Goal: Transaction & Acquisition: Download file/media

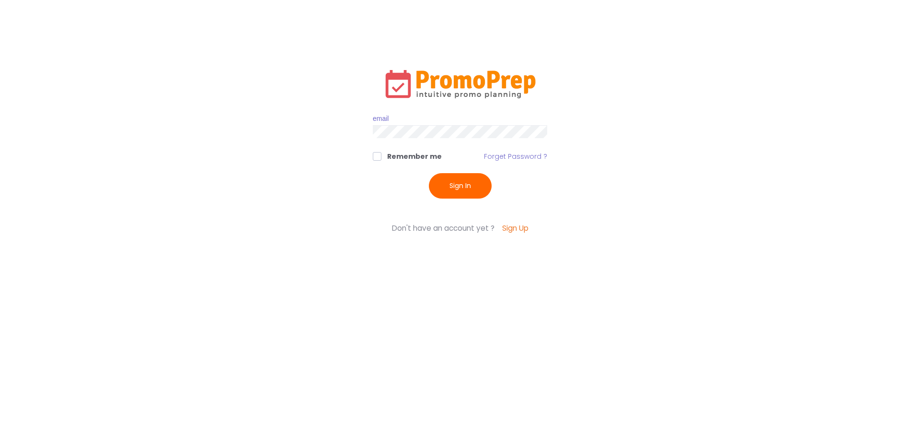
type input "[EMAIL_ADDRESS][DOMAIN_NAME]"
click at [438, 177] on button "Sign In" at bounding box center [460, 185] width 63 height 25
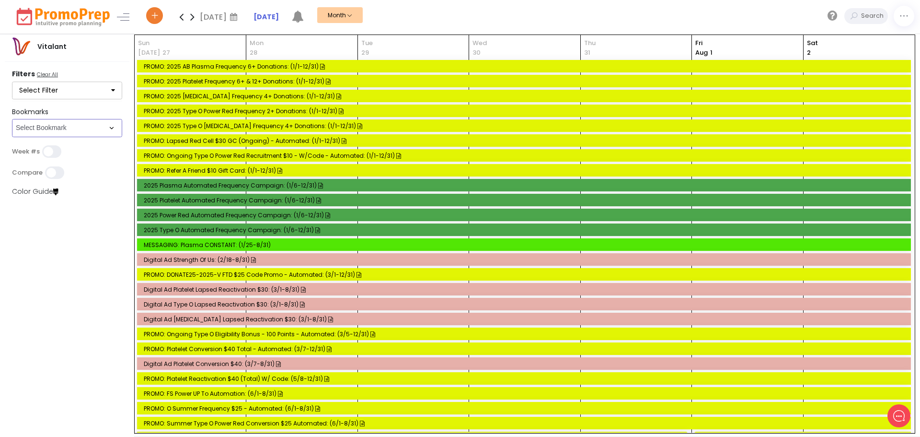
click at [103, 129] on select "Select Bookmark CSC App & App Messaging Center CSC BVR CSC Email CSC Fulfillmen…" at bounding box center [67, 128] width 110 height 18
click at [12, 137] on select "Select Bookmark CSC App & App Messaging Center CSC BVR CSC Email CSC Fulfillmen…" at bounding box center [67, 128] width 110 height 18
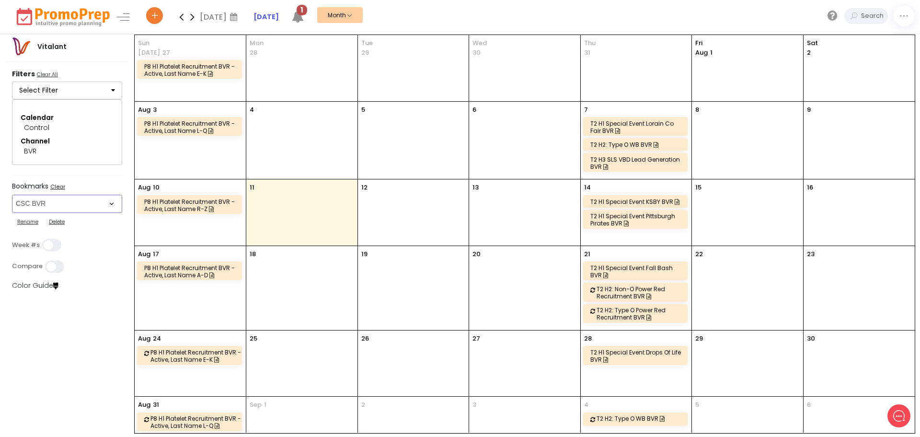
scroll to position [30, 0]
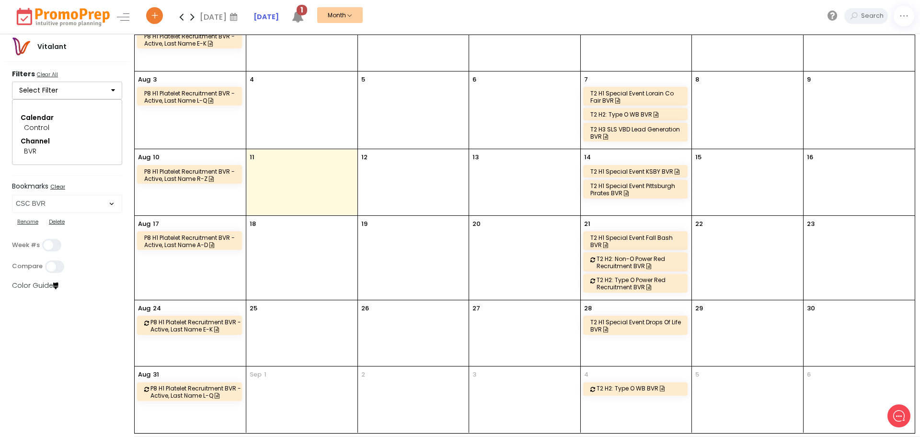
click at [74, 75] on div "Filters Clear All" at bounding box center [67, 75] width 110 height 12
click at [71, 86] on button "Select Filter" at bounding box center [67, 90] width 110 height 18
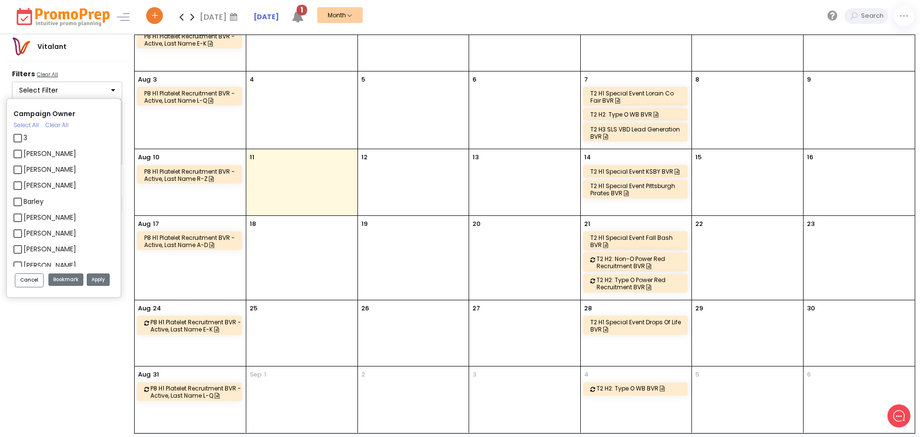
click at [83, 85] on button "Select Filter" at bounding box center [67, 90] width 110 height 18
click at [67, 363] on div "Vitalant Filters Clear All Select Filter Campaign Owner Select All Clear All 3 …" at bounding box center [67, 236] width 135 height 402
click at [38, 282] on button "Cancel" at bounding box center [29, 280] width 29 height 14
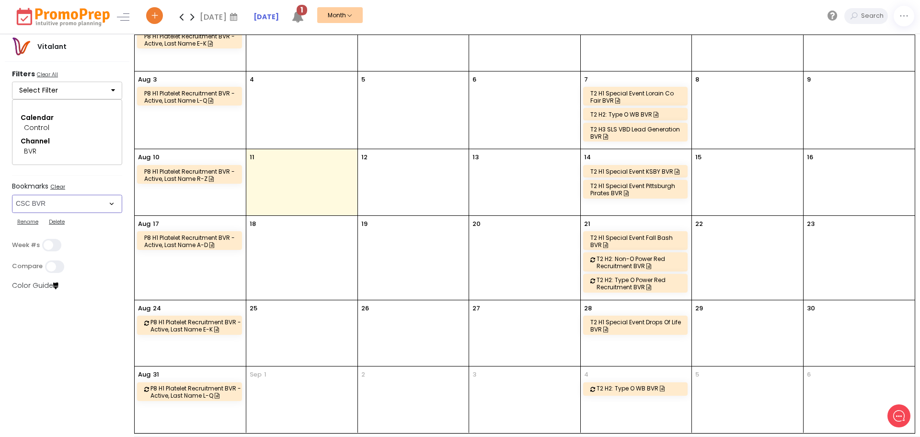
click at [56, 208] on select "Select Bookmark CSC App & App Messaging Center CSC BVR CSC Email CSC Fulfillmen…" at bounding box center [67, 204] width 110 height 18
click at [12, 195] on select "Select Bookmark CSC App & App Messaging Center CSC BVR CSC Email CSC Fulfillmen…" at bounding box center [67, 204] width 110 height 18
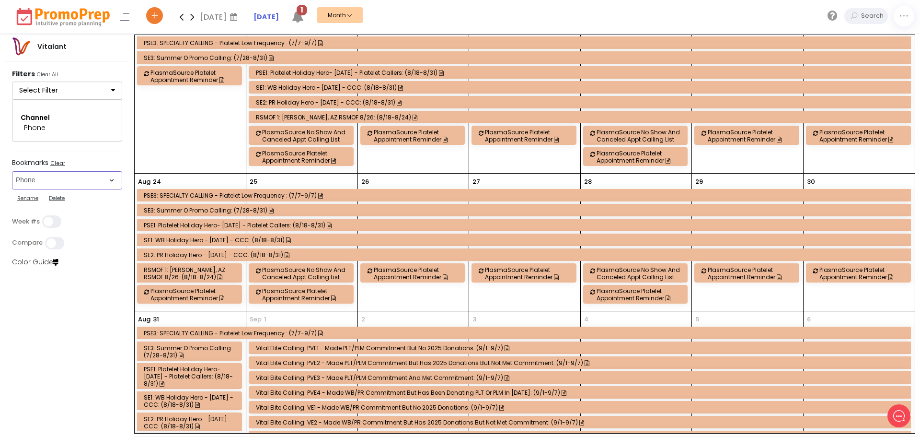
scroll to position [384, 0]
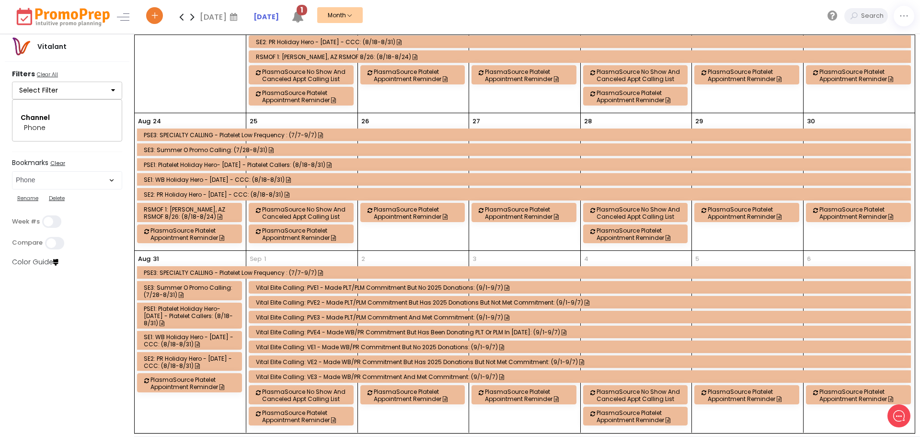
click at [51, 91] on button "Select Filter" at bounding box center [67, 90] width 110 height 18
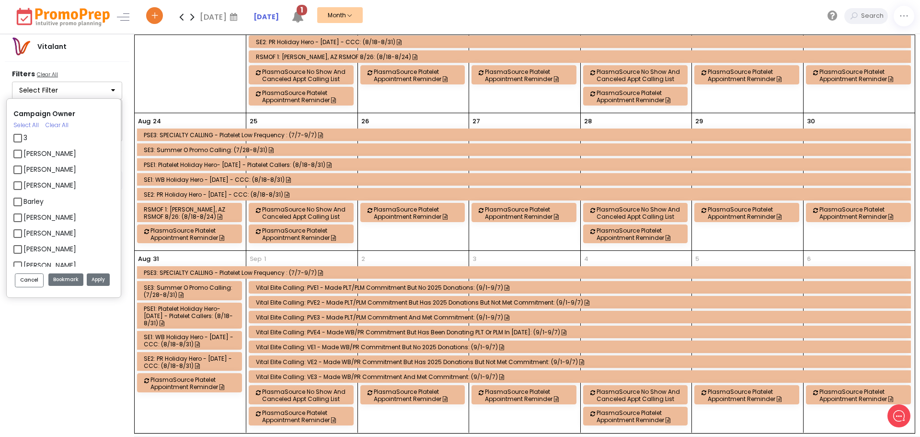
click at [51, 91] on div "Campaign Owner Select All Clear All 3 [PERSON_NAME] [PERSON_NAME] [PERSON_NAME]…" at bounding box center [69, 117] width 115 height 61
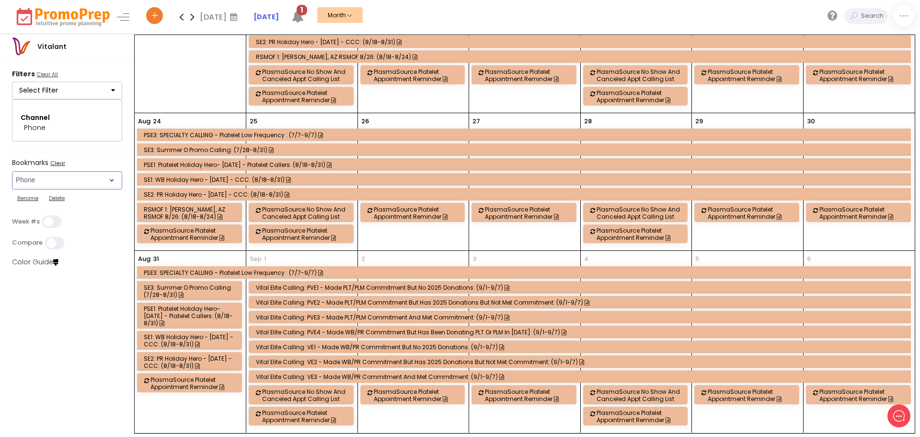
click at [48, 178] on select "Select Bookmark CSC App & App Messaging Center CSC BVR CSC Email CSC Fulfillmen…" at bounding box center [67, 180] width 110 height 18
select select "266"
click at [12, 189] on select "Select Bookmark CSC App & App Messaging Center CSC BVR CSC Email CSC Fulfillmen…" at bounding box center [67, 180] width 110 height 18
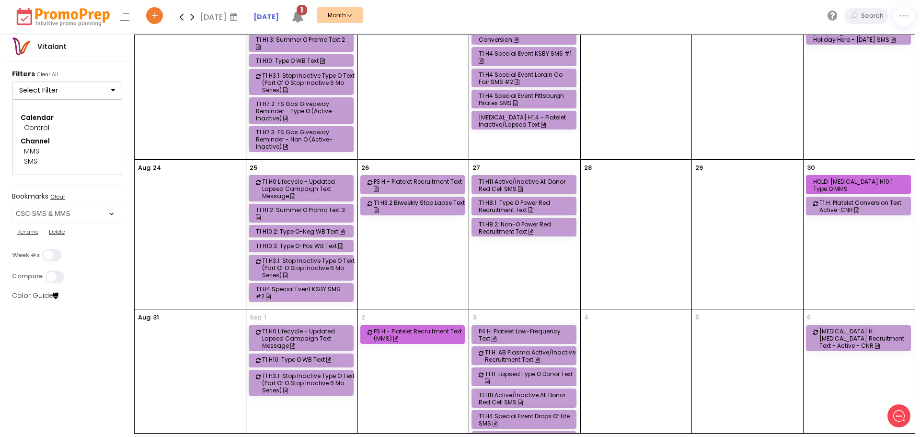
scroll to position [454, 0]
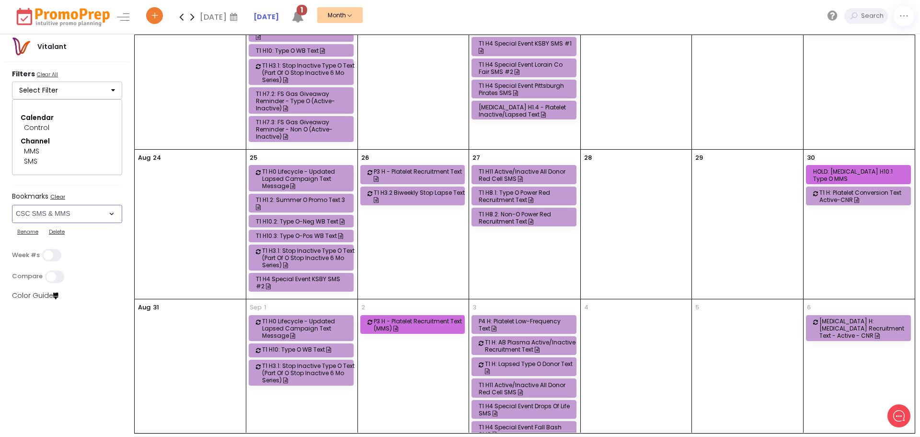
click at [847, 168] on div "HOLD: [MEDICAL_DATA] H10.1 Type O MMS" at bounding box center [859, 175] width 93 height 14
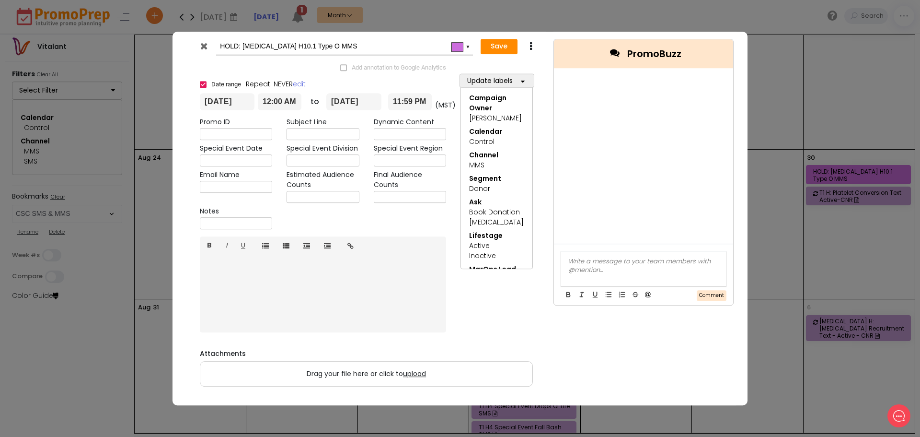
click at [592, 266] on div at bounding box center [643, 268] width 165 height 35
click at [715, 293] on button "Comment" at bounding box center [712, 295] width 30 height 11
click at [202, 46] on icon at bounding box center [203, 46] width 7 height 10
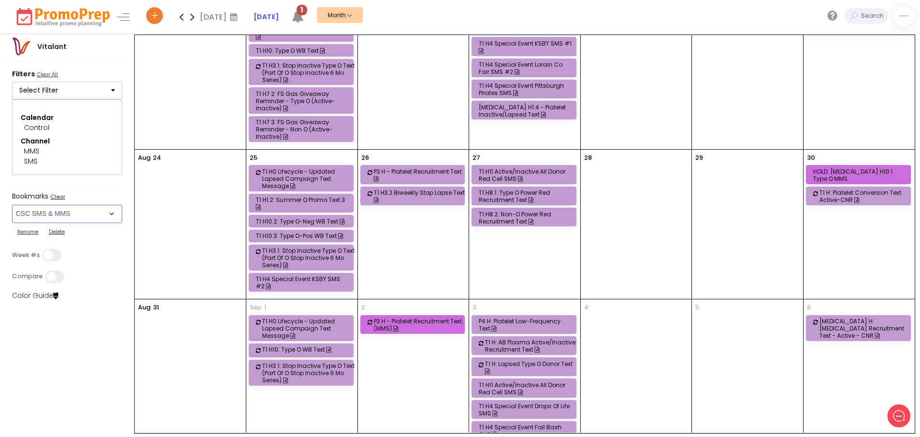
click at [69, 215] on select "Select Bookmark CSC App & App Messaging Center CSC BVR CSC Email CSC Fulfillmen…" at bounding box center [67, 214] width 110 height 18
click at [12, 205] on select "Select Bookmark CSC App & App Messaging Center CSC BVR CSC Email CSC Fulfillmen…" at bounding box center [67, 214] width 110 height 18
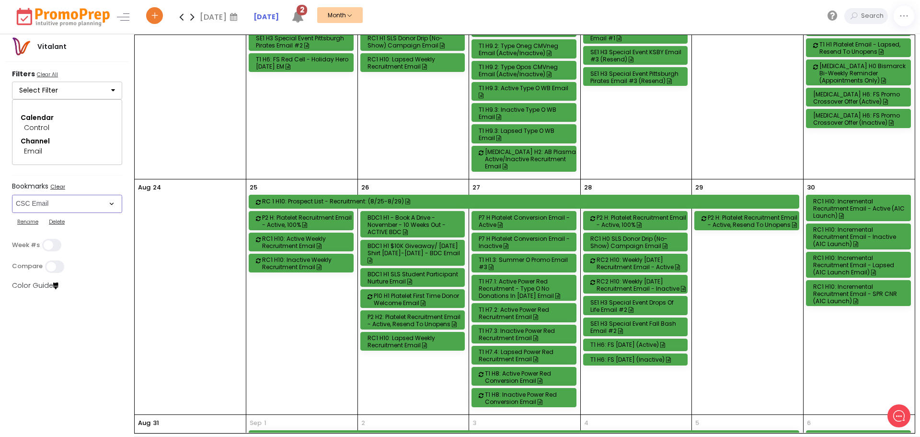
scroll to position [815, 0]
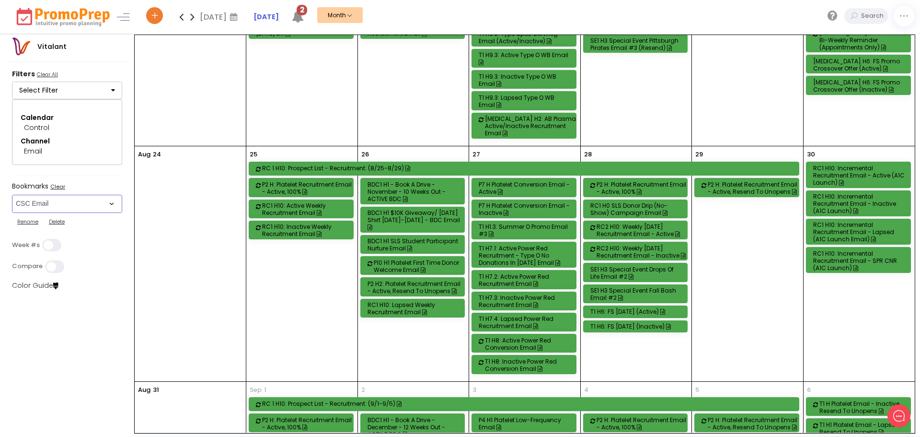
click at [54, 205] on select "Select Bookmark CSC App & App Messaging Center CSC BVR CSC Email CSC Fulfillmen…" at bounding box center [67, 204] width 110 height 18
click at [12, 205] on select "Select Bookmark CSC App & App Messaging Center CSC BVR CSC Email CSC Fulfillmen…" at bounding box center [67, 204] width 110 height 18
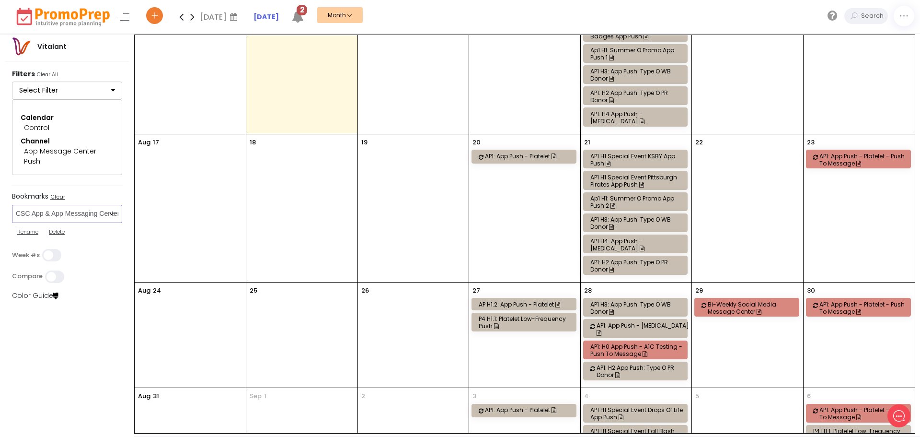
scroll to position [288, 0]
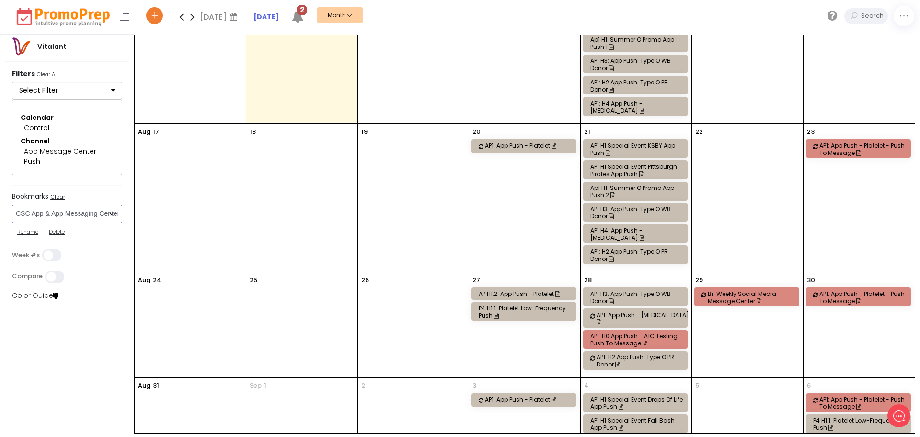
click at [614, 184] on div "Ap1 H1: Summer O Promo App Push 2" at bounding box center [636, 191] width 93 height 14
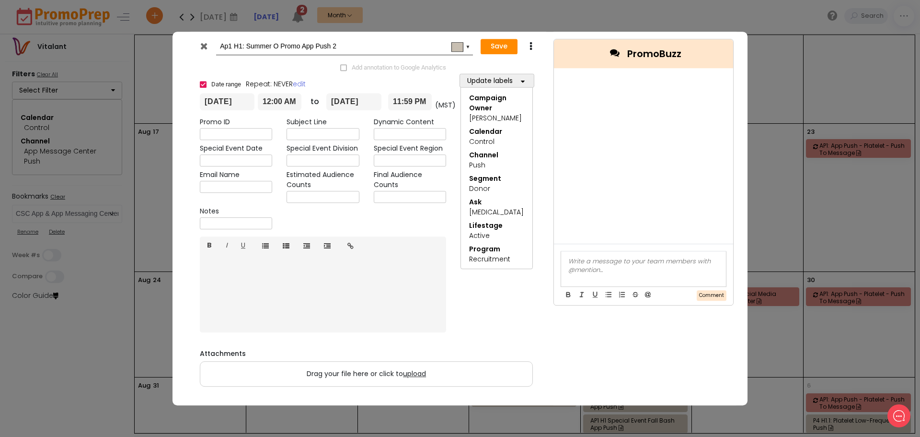
click at [208, 47] on icon at bounding box center [203, 46] width 7 height 10
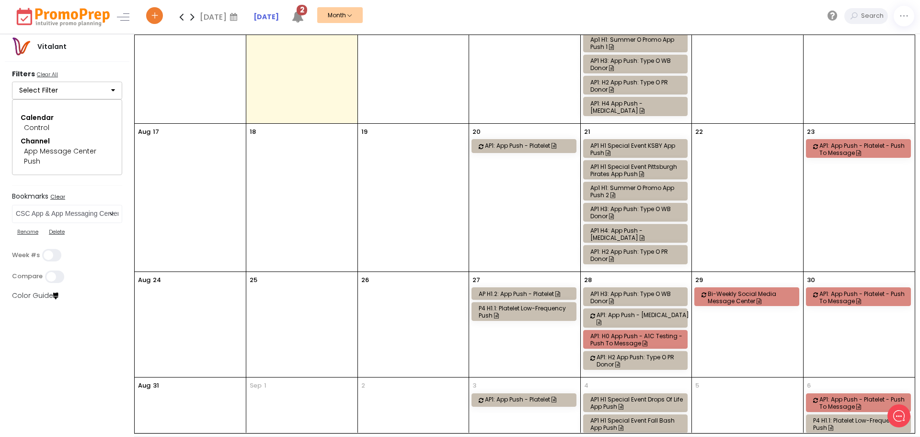
click at [622, 163] on div "AP1 H1 Special Event Pittsburgh Pirates App Push" at bounding box center [636, 170] width 93 height 14
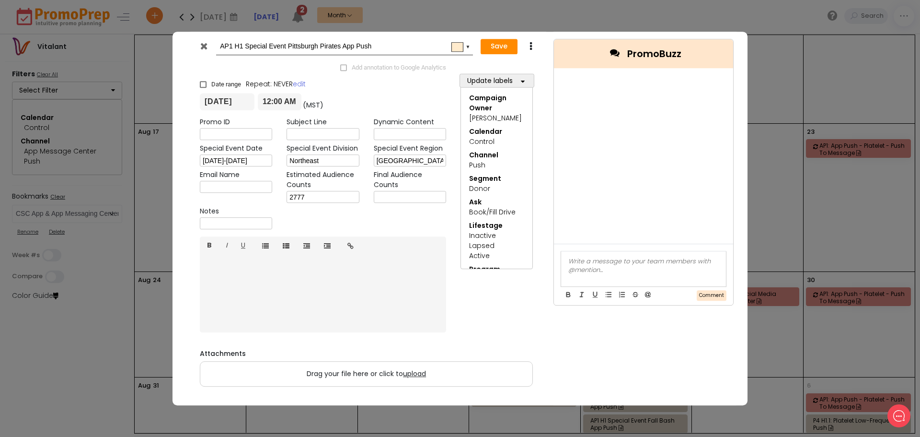
scroll to position [0, 0]
click at [202, 46] on icon at bounding box center [203, 46] width 7 height 10
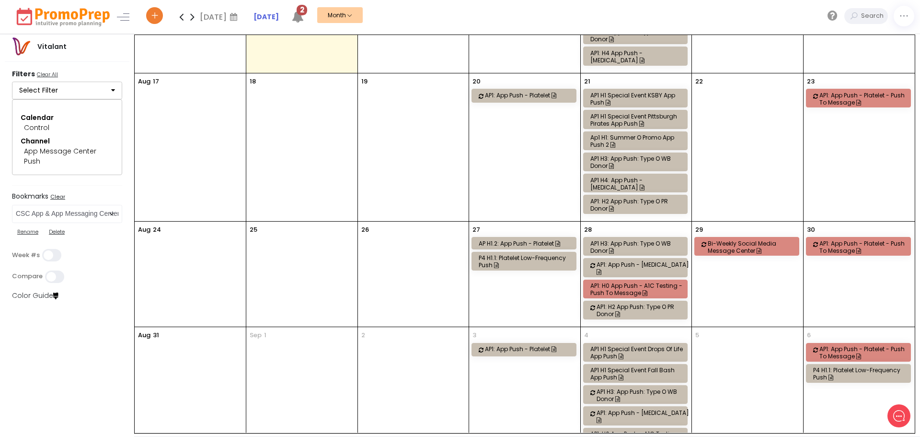
scroll to position [358, 0]
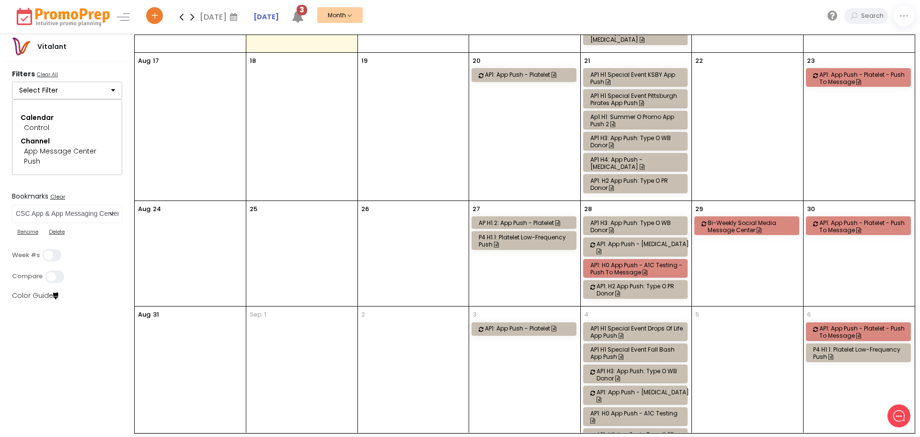
click at [59, 90] on button "Select Filter" at bounding box center [67, 90] width 110 height 18
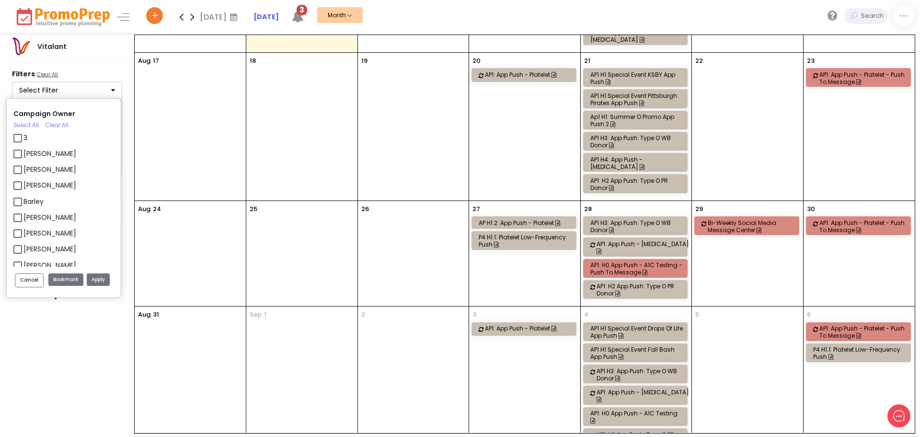
click at [59, 90] on div "Campaign Owner Select All Clear All 3 [PERSON_NAME] [PERSON_NAME] [PERSON_NAME]…" at bounding box center [69, 134] width 115 height 94
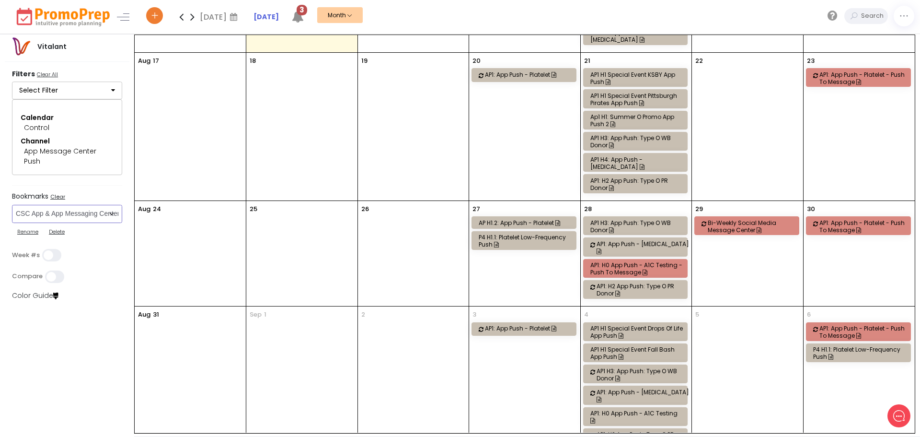
click at [58, 216] on select "Select Bookmark CSC App & App Messaging Center CSC BVR CSC Email CSC Fulfillmen…" at bounding box center [67, 214] width 110 height 18
click at [12, 205] on select "Select Bookmark CSC App & App Messaging Center CSC BVR CSC Email CSC Fulfillmen…" at bounding box center [67, 214] width 110 height 18
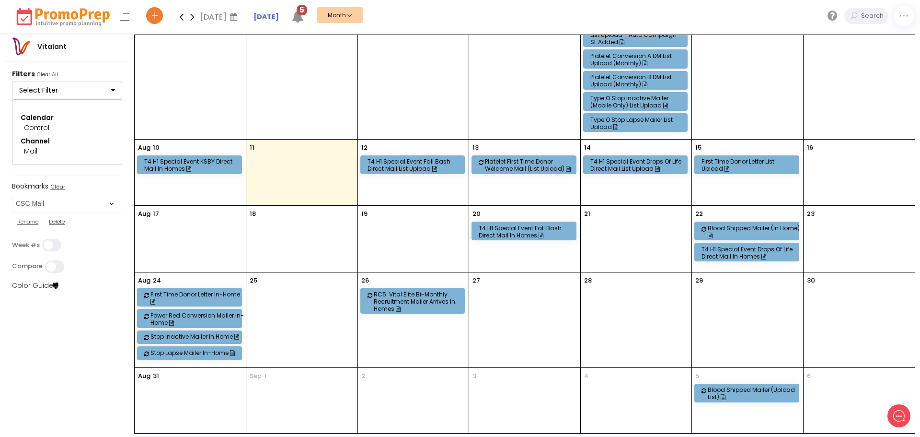
scroll to position [196, 0]
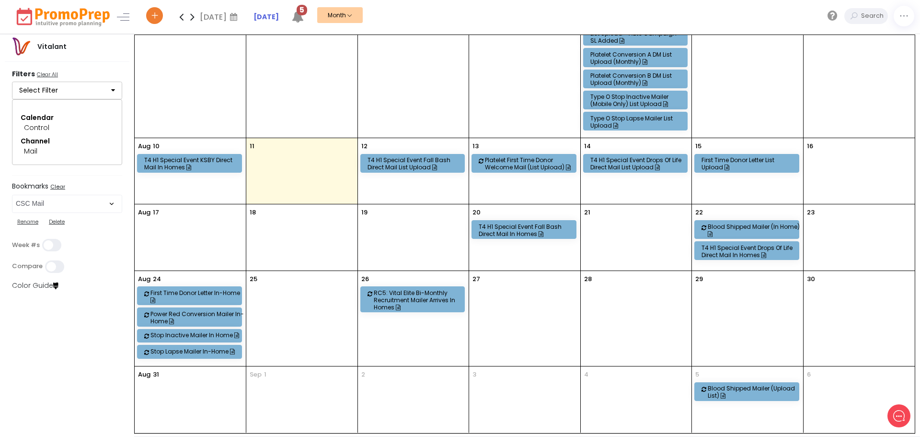
drag, startPoint x: 192, startPoint y: 15, endPoint x: 235, endPoint y: 48, distance: 54.4
click at [192, 15] on icon at bounding box center [192, 16] width 11 height 19
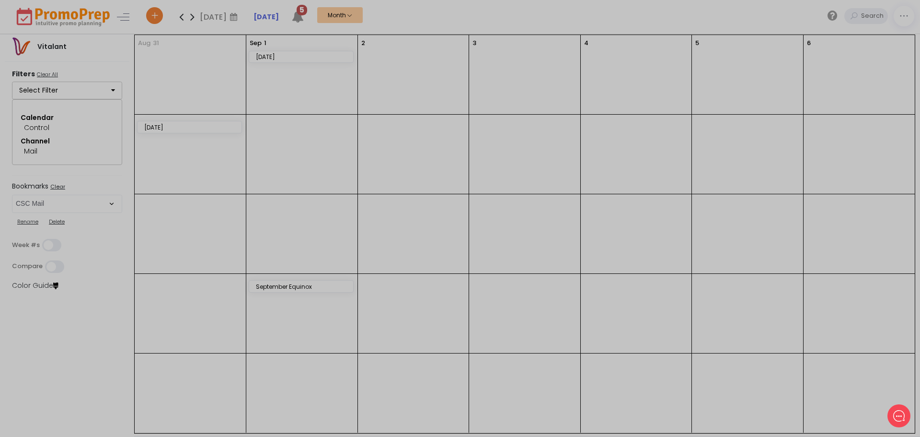
scroll to position [0, 0]
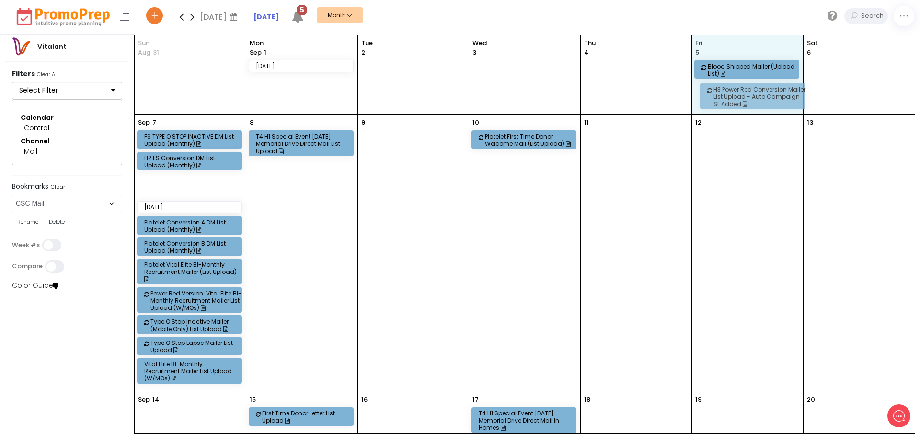
drag, startPoint x: 171, startPoint y: 187, endPoint x: 731, endPoint y: 95, distance: 568.2
click at [731, 95] on full-calendar "[DATE] [DATE] [DATE] Tue 2 Wed 3 Thu 4 Fri 5 Blood Shipped Mailer (Upload List)…" at bounding box center [525, 234] width 780 height 398
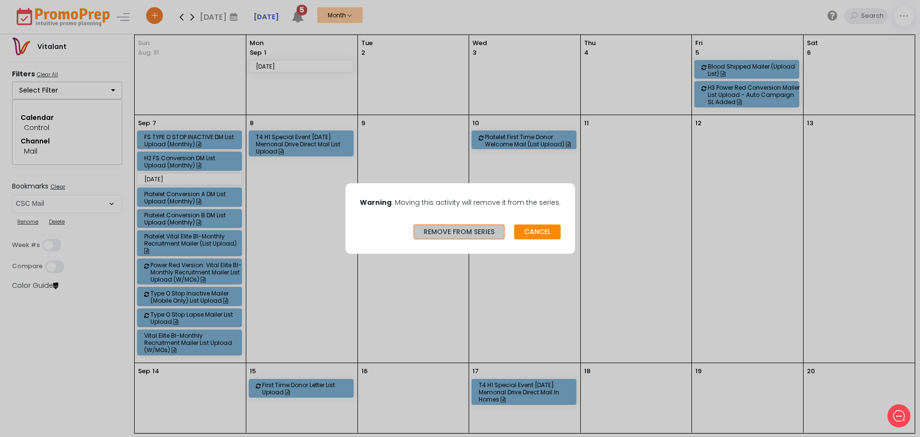
click at [471, 230] on button "REMOVE FROM SERIES" at bounding box center [459, 231] width 91 height 15
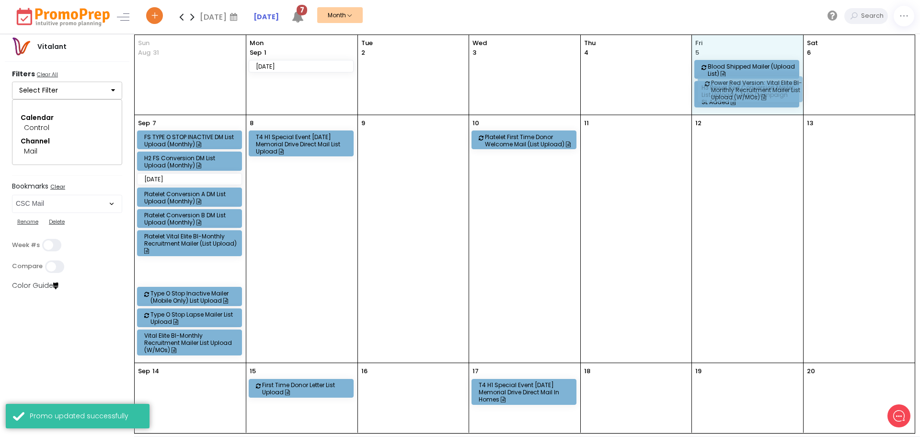
drag, startPoint x: 170, startPoint y: 269, endPoint x: 728, endPoint y: 84, distance: 588.0
click at [728, 84] on full-calendar "[DATE] [DATE] [DATE] Tue 2 Wed 3 Thu 4 Fri 5 Blood Shipped Mailer (Upload List)…" at bounding box center [525, 234] width 780 height 398
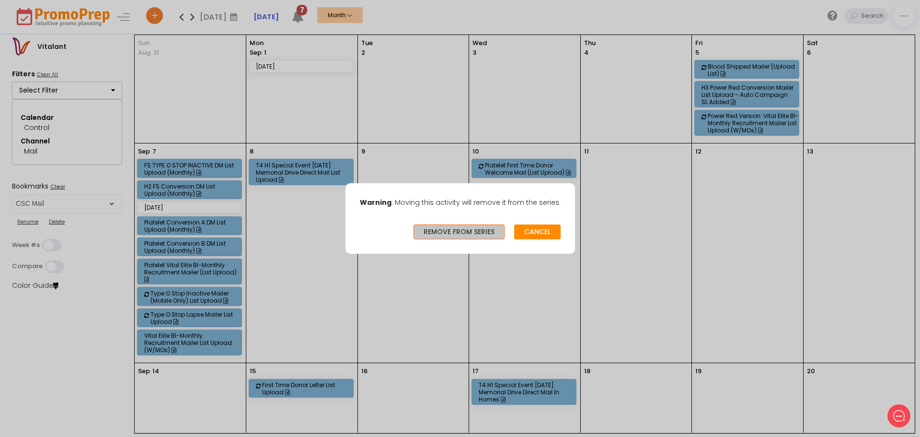
click at [461, 230] on button "REMOVE FROM SERIES" at bounding box center [459, 231] width 91 height 15
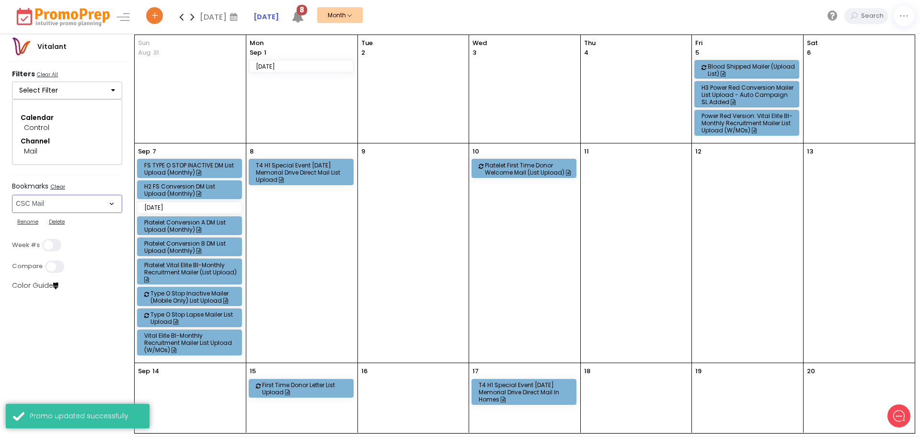
click at [35, 205] on select "Select Bookmark CSC App & App Messaging Center CSC BVR CSC Email CSC Fulfillmen…" at bounding box center [67, 204] width 110 height 18
click at [12, 195] on select "Select Bookmark CSC App & App Messaging Center CSC BVR CSC Email CSC Fulfillmen…" at bounding box center [67, 204] width 110 height 18
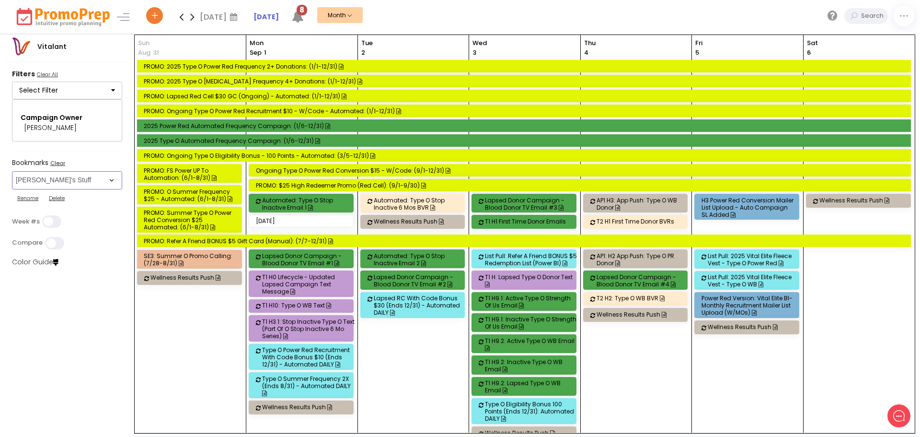
click at [44, 178] on select "Select Bookmark CSC App & App Messaging Center CSC BVR CSC Email CSC Fulfillmen…" at bounding box center [67, 180] width 110 height 18
click at [12, 189] on select "Select Bookmark CSC App & App Messaging Center CSC BVR CSC Email CSC Fulfillmen…" at bounding box center [67, 180] width 110 height 18
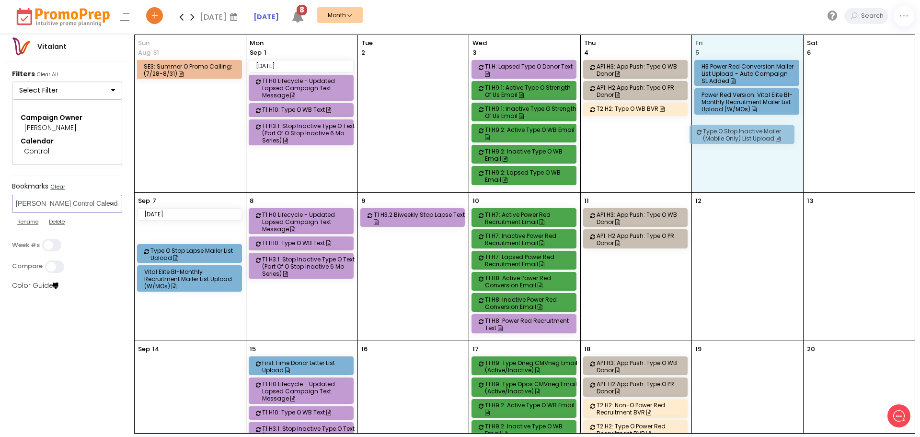
drag, startPoint x: 185, startPoint y: 232, endPoint x: 735, endPoint y: 132, distance: 559.2
click at [735, 132] on full-calendar "[DATE] SE3: Summer O Promo Calling: (7/28-8/31) [DATE] [DATE] T1 H0 Lifecycle -…" at bounding box center [525, 234] width 780 height 398
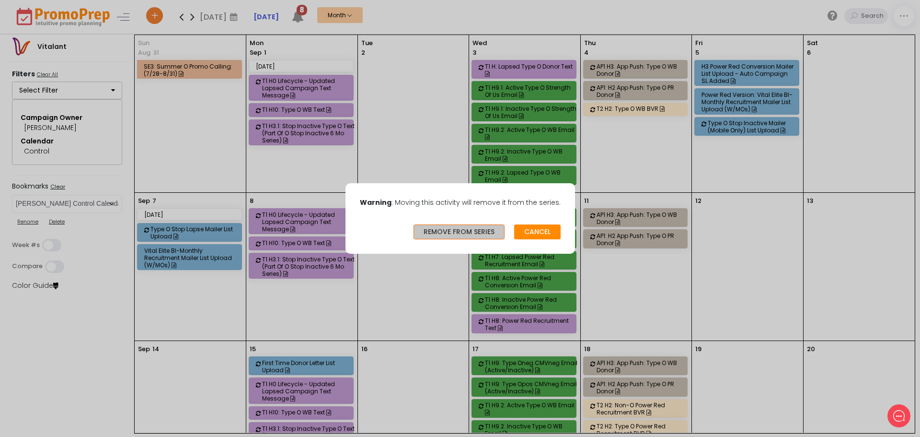
click at [462, 232] on button "REMOVE FROM SERIES" at bounding box center [459, 231] width 91 height 15
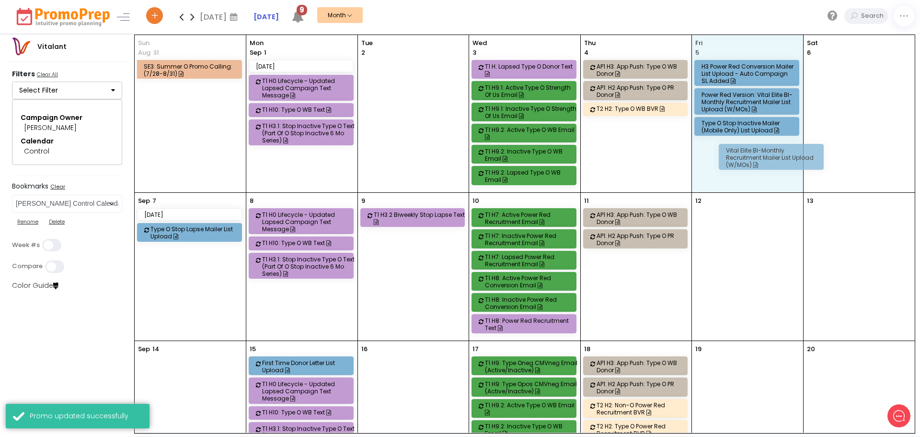
drag, startPoint x: 174, startPoint y: 254, endPoint x: 754, endPoint y: 152, distance: 588.4
click at [754, 152] on full-calendar "[DATE] SE3: Summer O Promo Calling: (7/28-8/31) [DATE] [DATE] T1 H0 Lifecycle -…" at bounding box center [525, 234] width 780 height 398
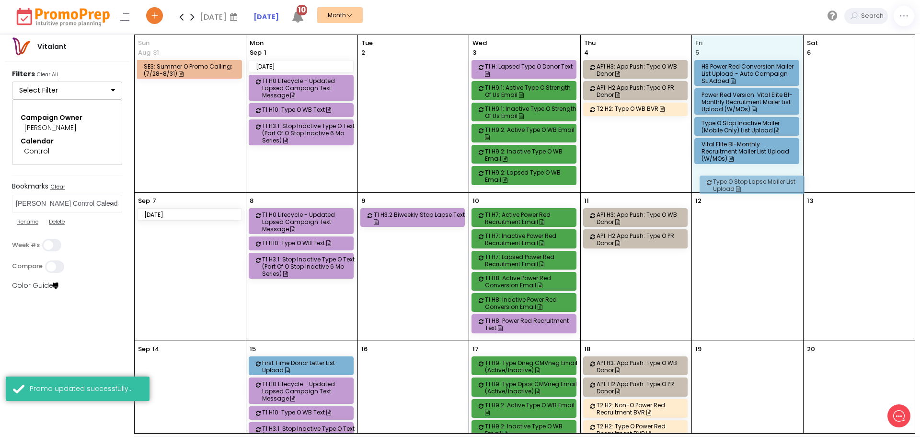
drag, startPoint x: 188, startPoint y: 231, endPoint x: 749, endPoint y: 179, distance: 563.1
click at [749, 179] on full-calendar "[DATE] SE3: Summer O Promo Calling: (7/28-8/31) [DATE] [DATE] T1 H0 Lifecycle -…" at bounding box center [525, 234] width 780 height 398
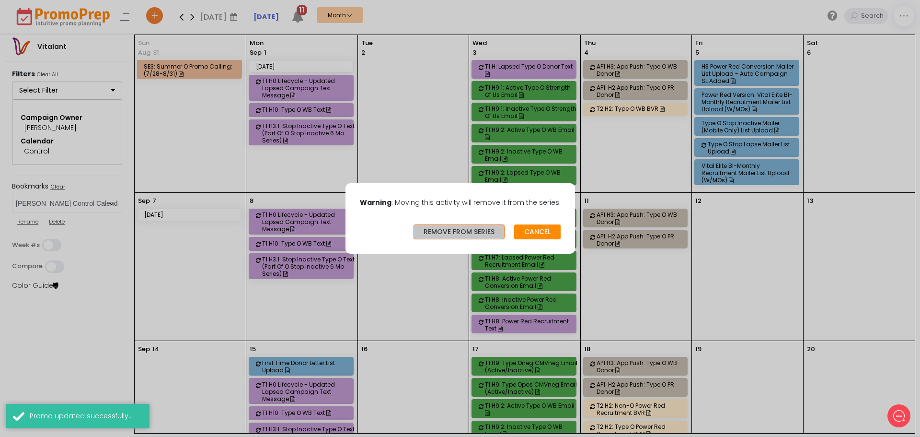
click at [443, 234] on button "REMOVE FROM SERIES" at bounding box center [459, 231] width 91 height 15
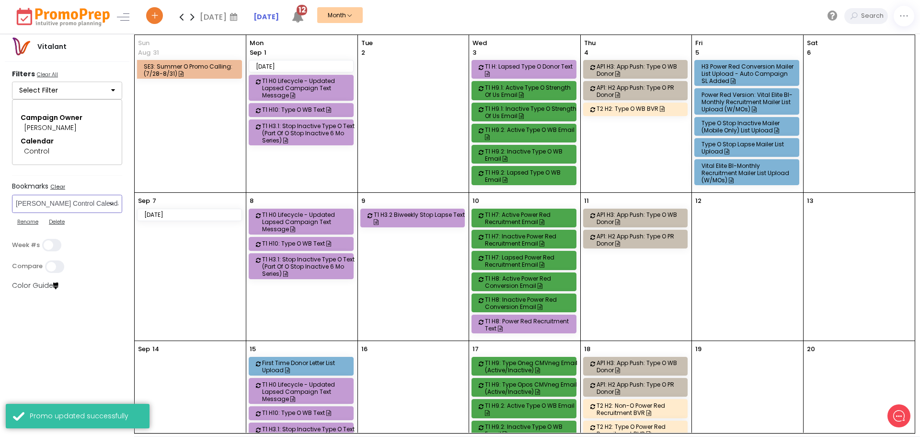
click at [61, 207] on select "Select Bookmark CSC App & App Messaging Center CSC BVR CSC Email CSC Fulfillmen…" at bounding box center [67, 204] width 110 height 18
click at [66, 204] on select "Select Bookmark CSC App & App Messaging Center CSC BVR CSC Email CSC Fulfillmen…" at bounding box center [67, 204] width 110 height 18
click at [94, 409] on div "Vitalant Filters Clear All Select Filter Campaign Owner Select All Clear All 3 …" at bounding box center [67, 236] width 135 height 402
click at [177, 17] on icon at bounding box center [181, 16] width 11 height 19
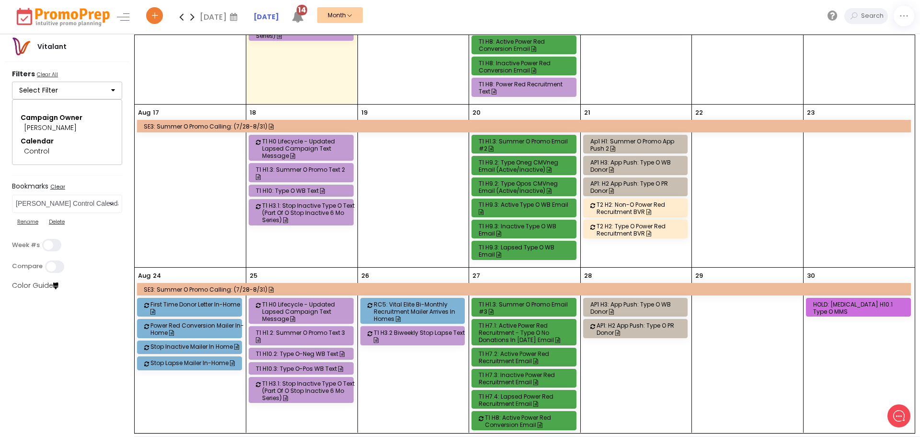
scroll to position [436, 0]
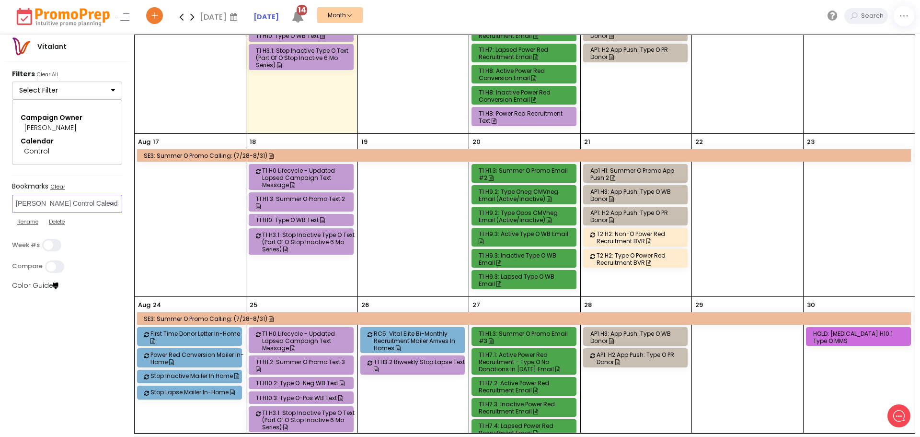
click at [69, 205] on select "Select Bookmark CSC App & App Messaging Center CSC BVR CSC Email CSC Fulfillmen…" at bounding box center [67, 204] width 110 height 18
select select "267"
click at [12, 205] on select "Select Bookmark CSC App & App Messaging Center CSC BVR CSC Email CSC Fulfillmen…" at bounding box center [67, 204] width 110 height 18
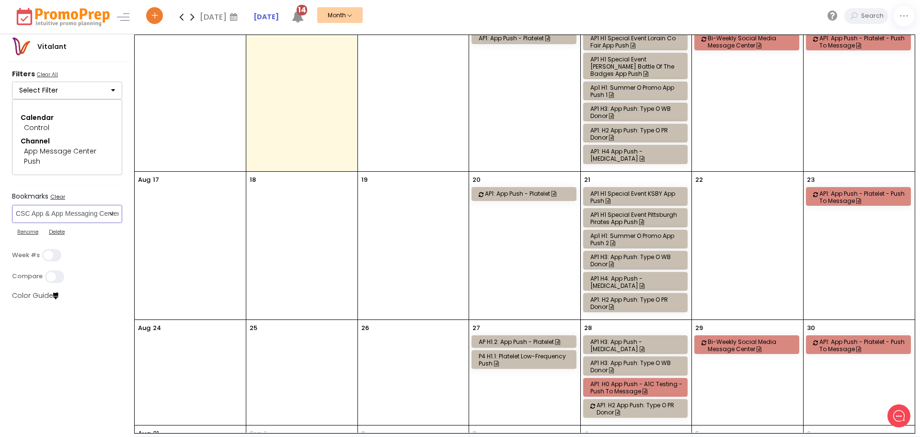
scroll to position [364, 0]
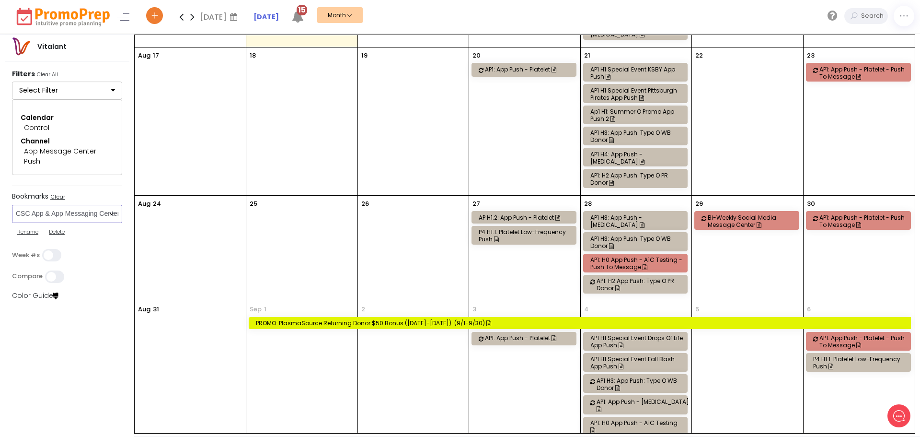
click at [627, 277] on div "AP1: H2 App Push: Type O PR Donor" at bounding box center [643, 284] width 93 height 14
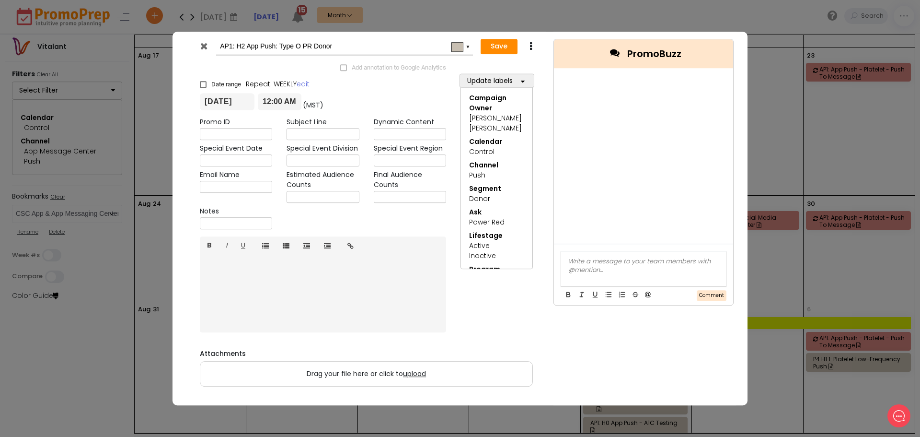
click at [239, 42] on input "AP1: H2 App Push: Type O PR Donor" at bounding box center [343, 46] width 246 height 17
type input "AP1: H1 App Push: Type O PR Donor"
click at [498, 43] on button "Save" at bounding box center [499, 46] width 37 height 15
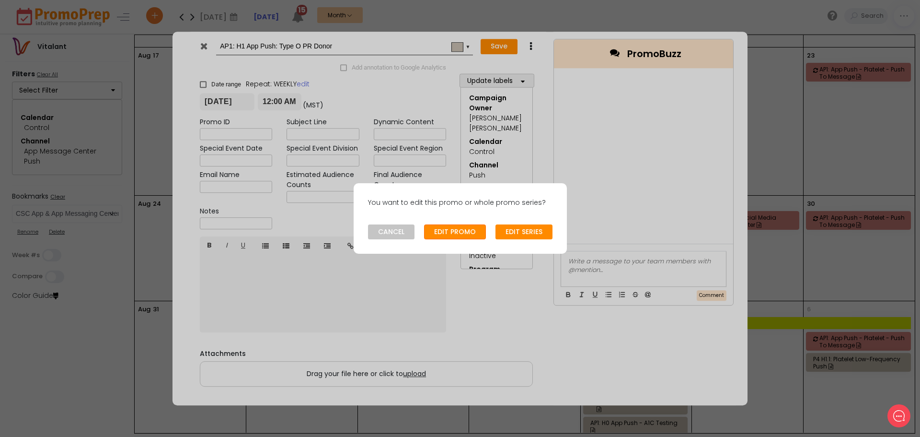
click at [432, 231] on button "EDIT PROMO" at bounding box center [455, 231] width 62 height 15
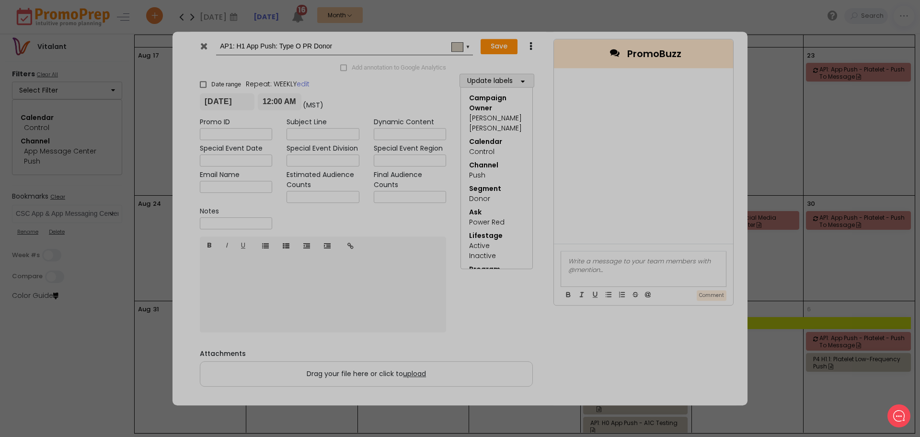
type input "[DATE]"
type input "00:00"
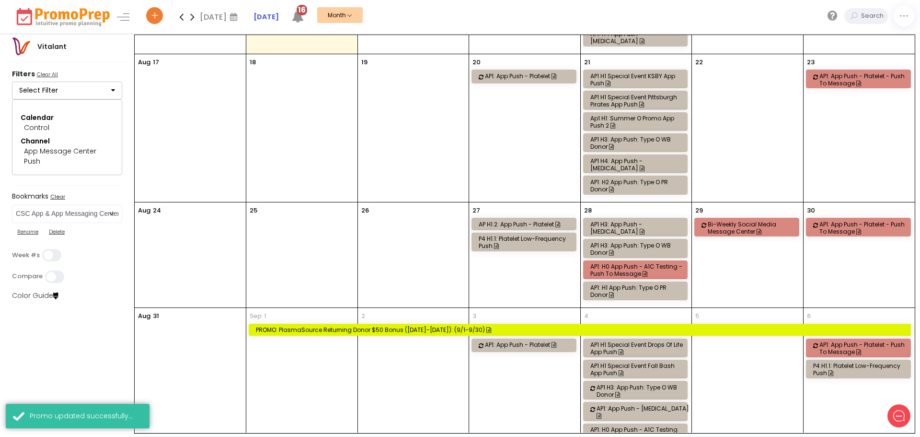
click at [627, 220] on div "AP1 H3: App Push - [MEDICAL_DATA]" at bounding box center [636, 227] width 93 height 14
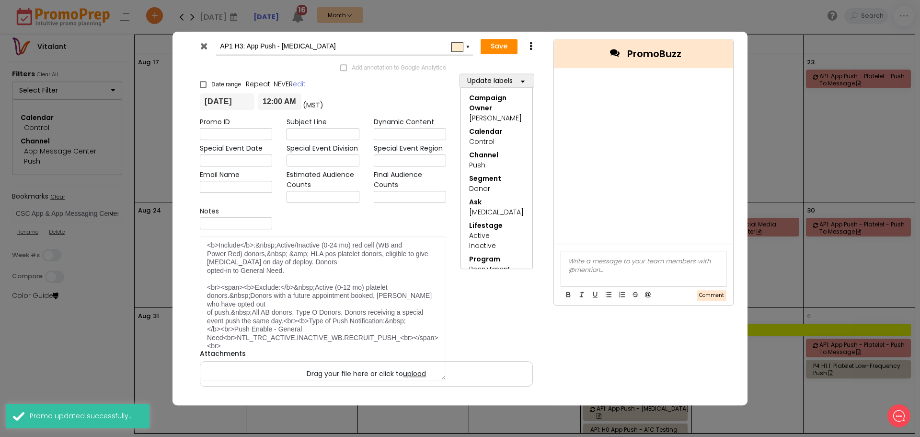
click at [627, 219] on div at bounding box center [646, 157] width 173 height 173
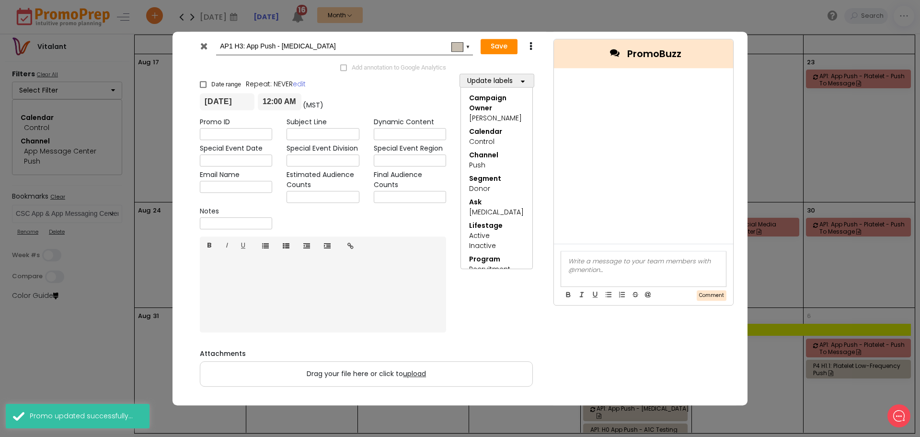
click at [204, 47] on icon at bounding box center [203, 46] width 7 height 10
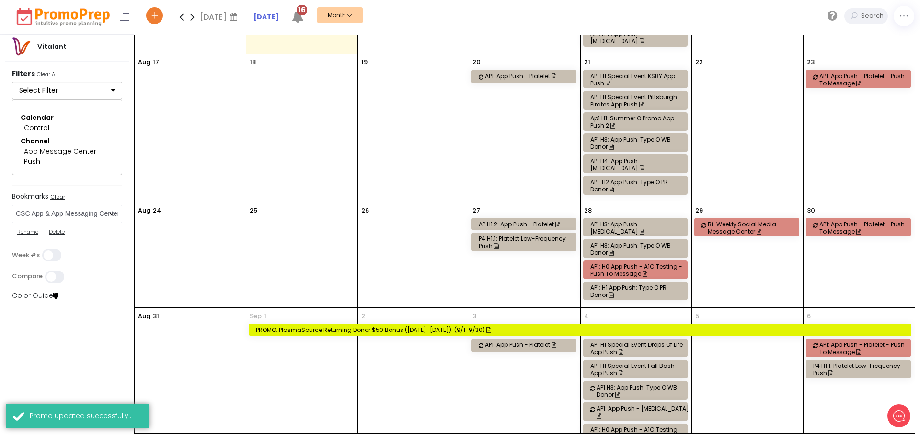
click at [615, 246] on div "AP1 H3: App Push: Type O WB Donor" at bounding box center [636, 249] width 93 height 14
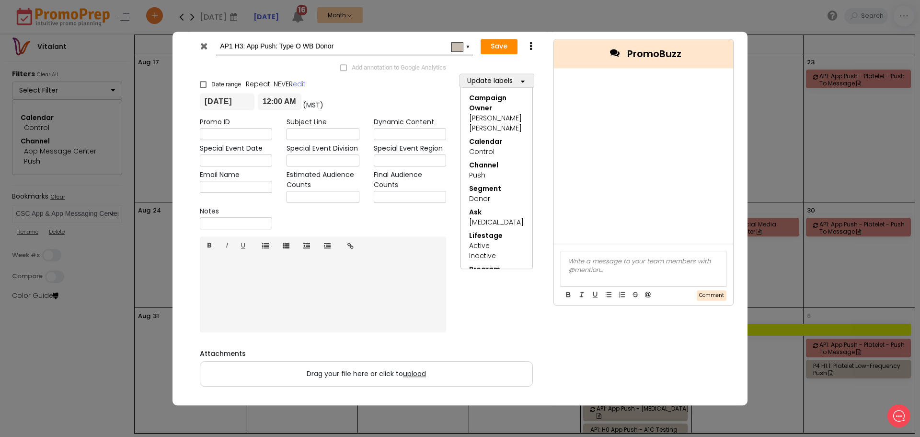
click at [244, 47] on input "AP1 H3: App Push: Type O WB Donor" at bounding box center [343, 46] width 246 height 17
type input "AP1 H2: App Push: Type O WB Donor"
click at [507, 44] on button "Save" at bounding box center [499, 46] width 37 height 15
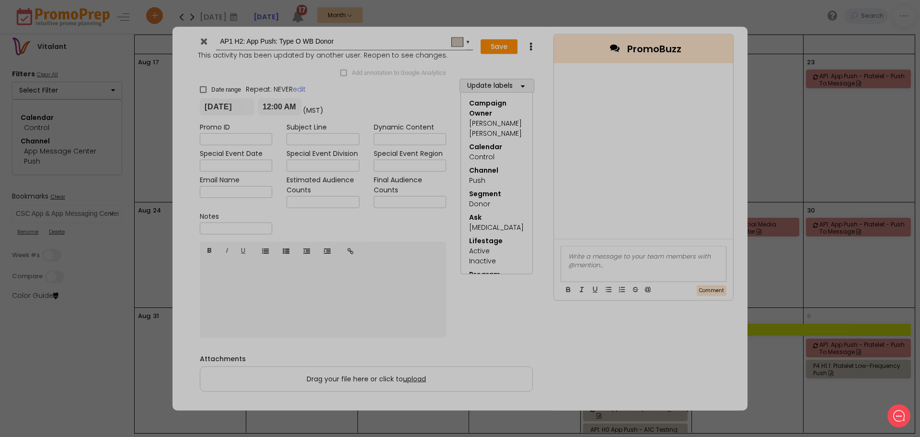
type input "[DATE]"
type input "00:00"
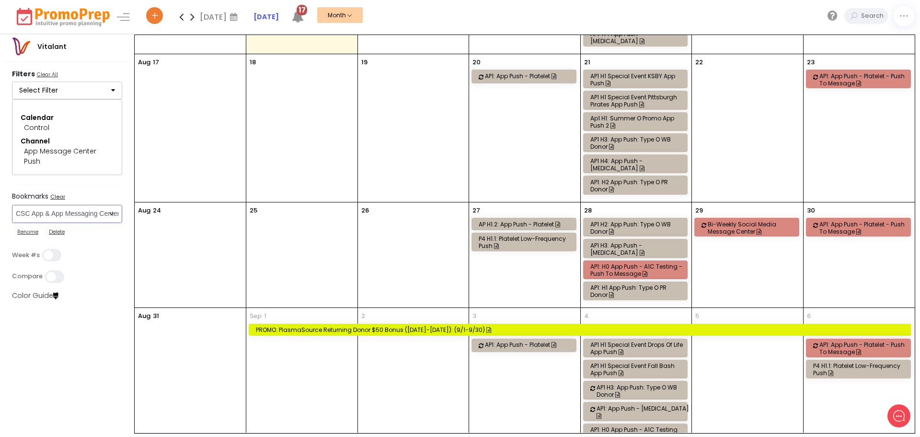
click at [67, 212] on select "Select Bookmark CSC App & App Messaging Center CSC BVR CSC Email CSC Fulfillmen…" at bounding box center [67, 214] width 110 height 18
select select "260"
click at [12, 205] on select "Select Bookmark CSC App & App Messaging Center CSC BVR CSC Email CSC Fulfillmen…" at bounding box center [67, 214] width 110 height 18
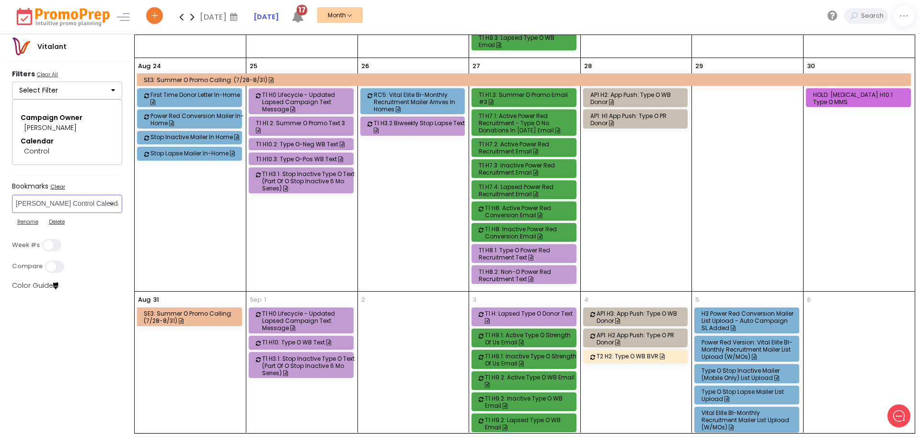
scroll to position [675, 0]
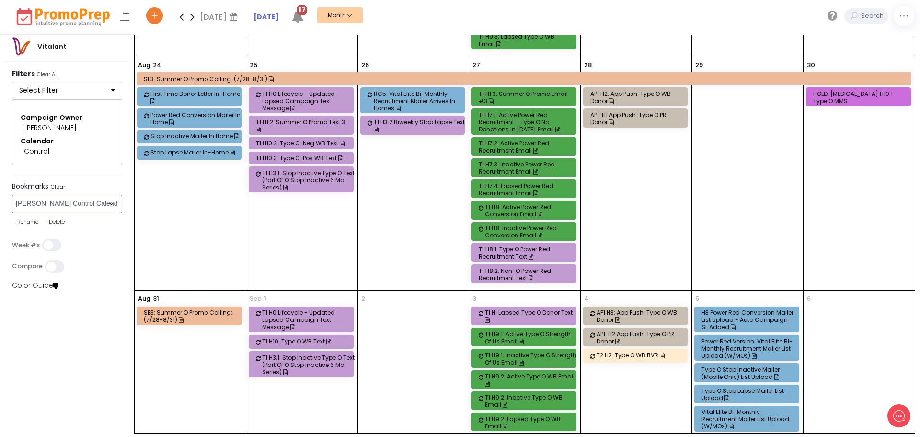
click at [651, 351] on div "T2 H2: Type O WB BVR" at bounding box center [643, 354] width 93 height 7
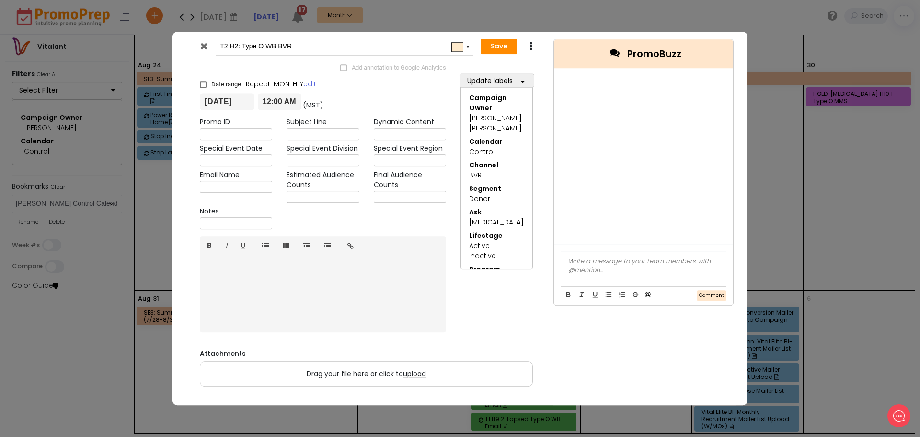
click at [532, 46] on icon at bounding box center [530, 47] width 7 height 10
click at [531, 61] on link "Duplicate" at bounding box center [561, 65] width 66 height 20
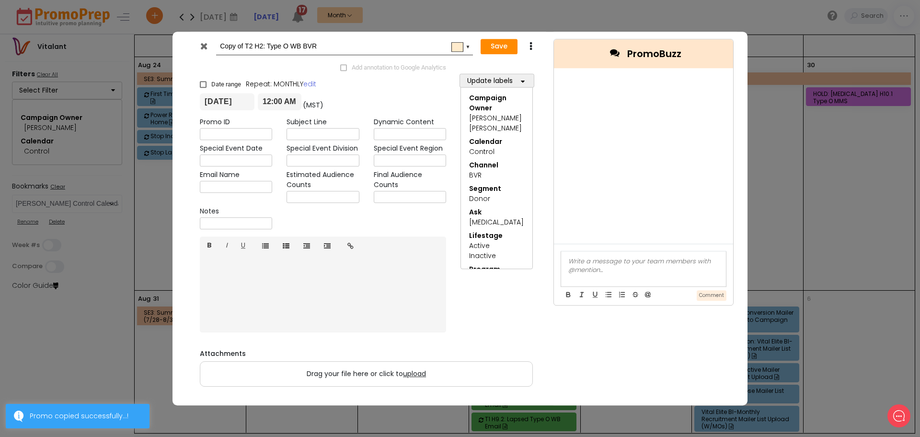
drag, startPoint x: 248, startPoint y: 43, endPoint x: 158, endPoint y: 43, distance: 89.6
click at [158, 43] on div "Copy of T2 H2: Type O WB BVR #ffebcd ▼ Save Duplicate Add annotation to Google …" at bounding box center [460, 218] width 920 height 437
click at [261, 49] on input "T2 H2: Type O WB BVR" at bounding box center [343, 46] width 246 height 17
type input "T2 H2: Type O-Positive WB BVR"
click at [496, 44] on button "Save" at bounding box center [499, 46] width 37 height 15
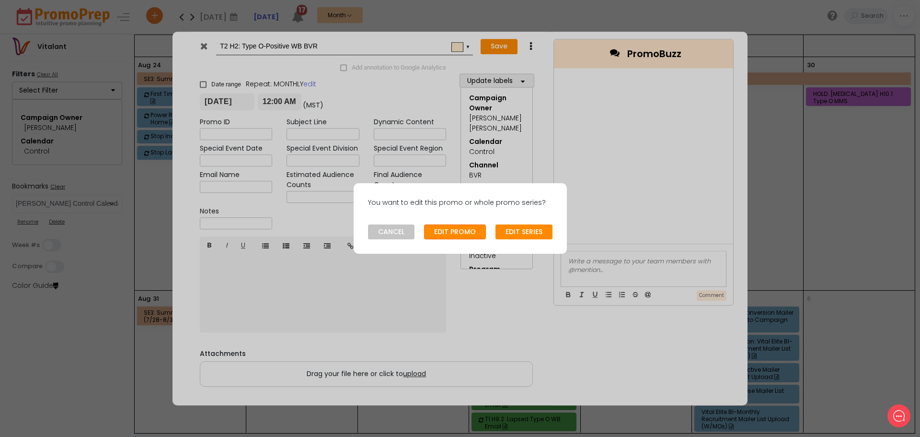
click at [466, 229] on button "EDIT PROMO" at bounding box center [455, 231] width 62 height 15
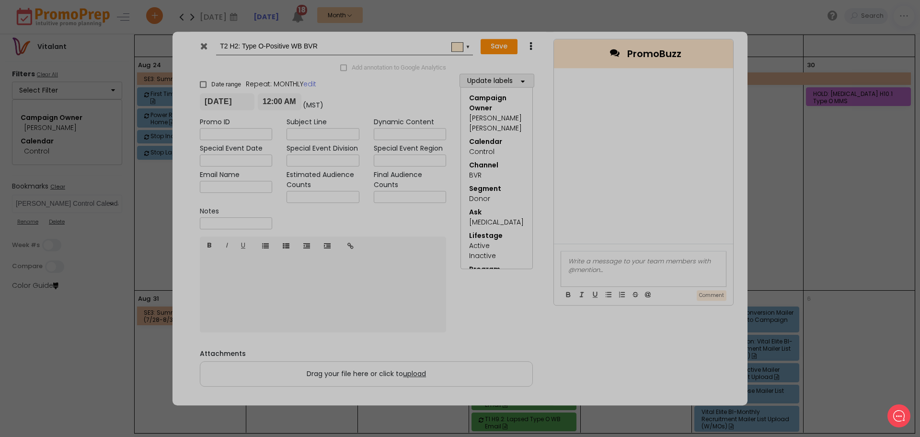
type input "[DATE]"
type input "00:00"
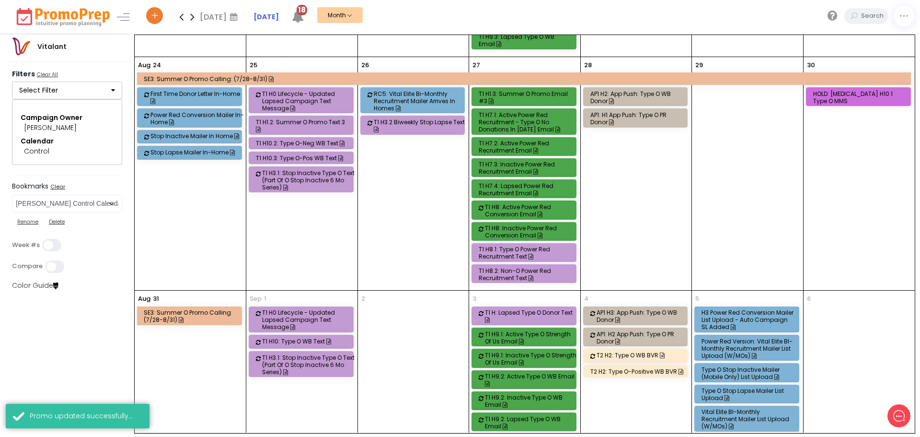
click at [638, 351] on div "T2 H2: Type O WB BVR" at bounding box center [643, 354] width 93 height 7
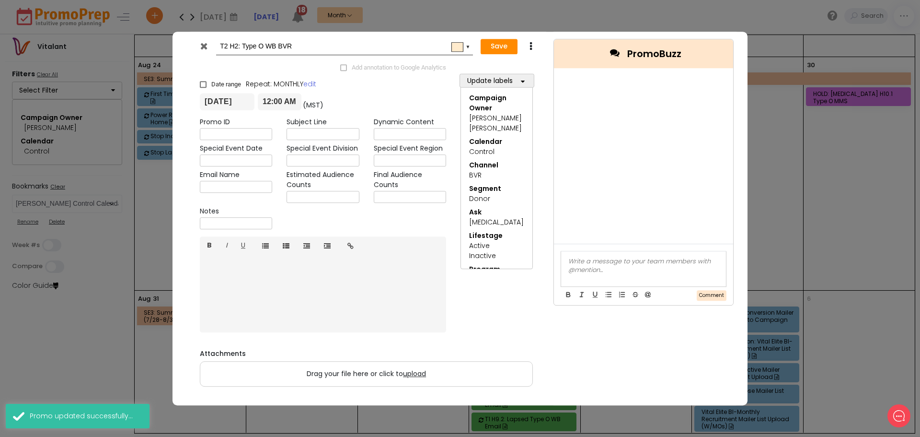
click at [264, 47] on input "T2 H2: Type O WB BVR" at bounding box center [343, 46] width 246 height 17
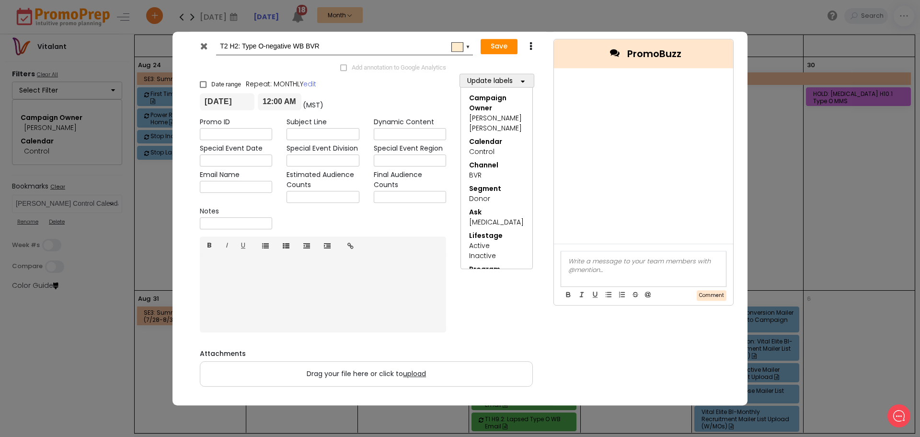
type input "T2 H2: Type O-negative WB BVR"
click at [496, 45] on button "Save" at bounding box center [499, 46] width 37 height 15
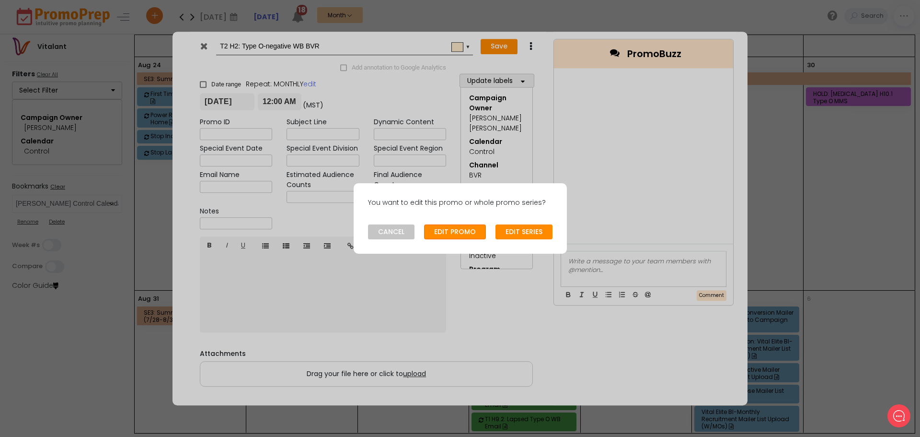
click at [478, 235] on button "EDIT PROMO" at bounding box center [455, 231] width 62 height 15
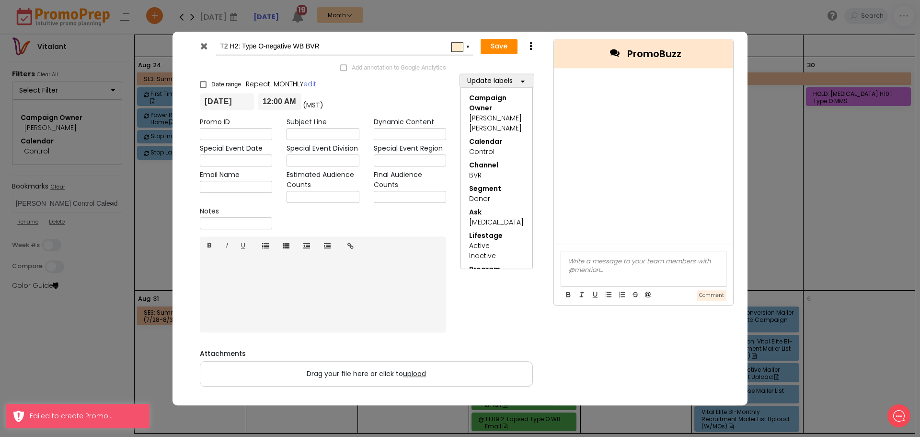
click at [207, 46] on icon at bounding box center [203, 46] width 7 height 10
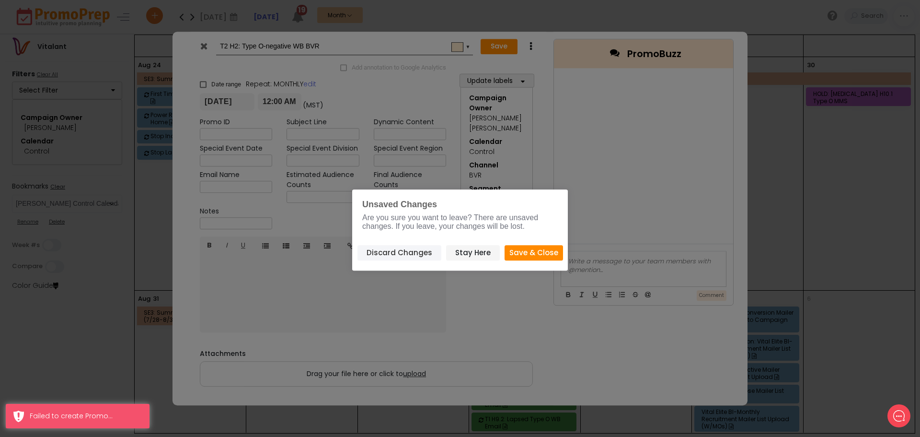
click at [409, 245] on button "Discard Changes" at bounding box center [400, 253] width 84 height 16
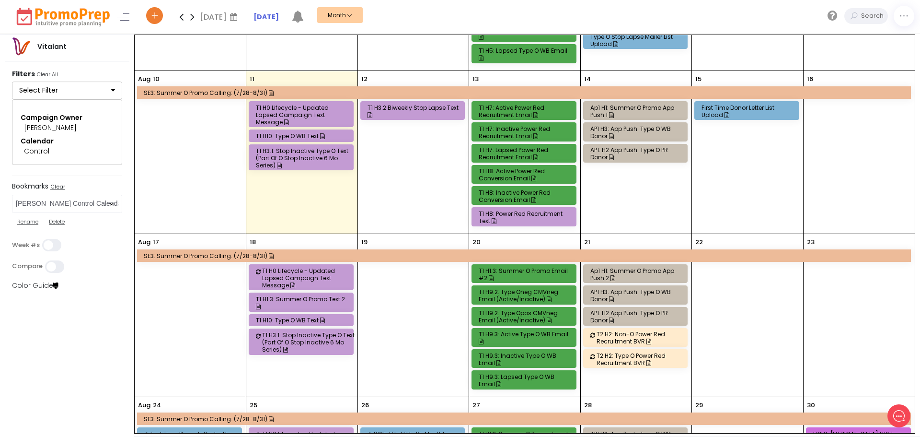
scroll to position [675, 0]
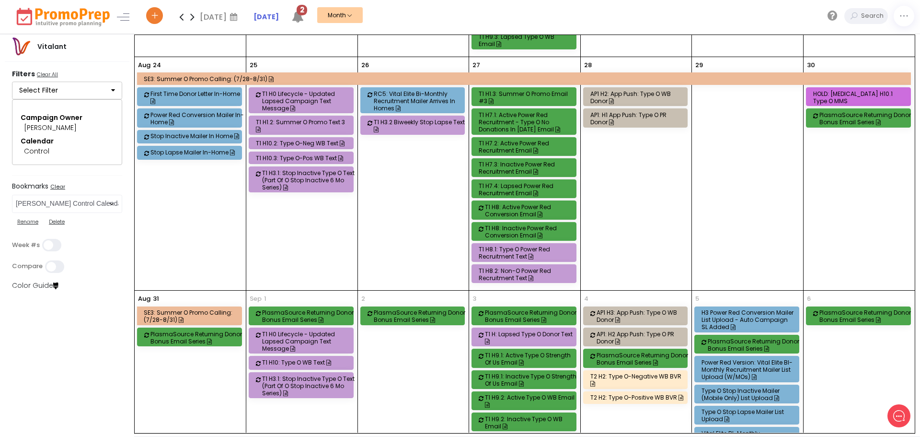
click at [876, 90] on div "HOLD: [MEDICAL_DATA] H10.1 Type O MMS" at bounding box center [859, 97] width 93 height 14
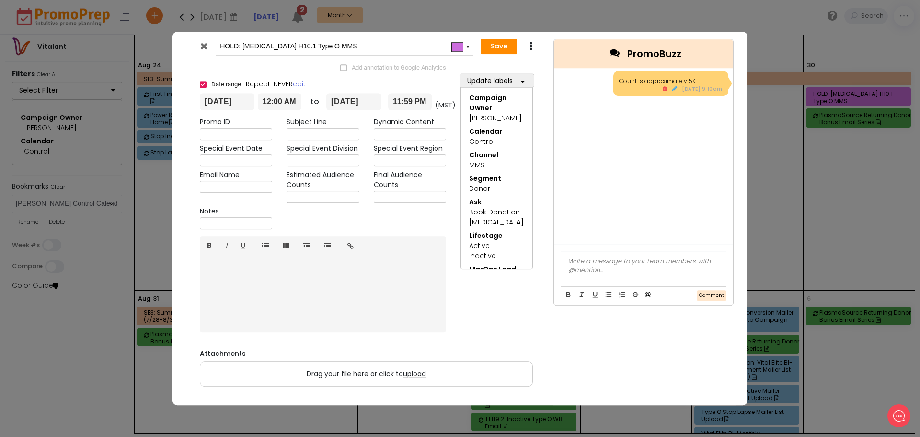
click at [202, 44] on icon at bounding box center [203, 46] width 7 height 10
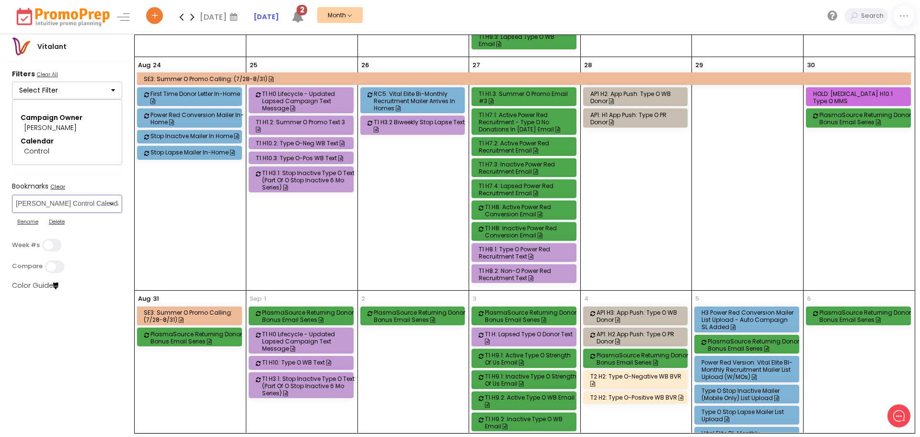
click at [90, 206] on select "Select Bookmark CSC App & App Messaging Center CSC BVR CSC Email CSC Fulfillmen…" at bounding box center [67, 204] width 110 height 18
select select "266"
click at [12, 205] on select "Select Bookmark CSC App & App Messaging Center CSC BVR CSC Email CSC Fulfillmen…" at bounding box center [67, 204] width 110 height 18
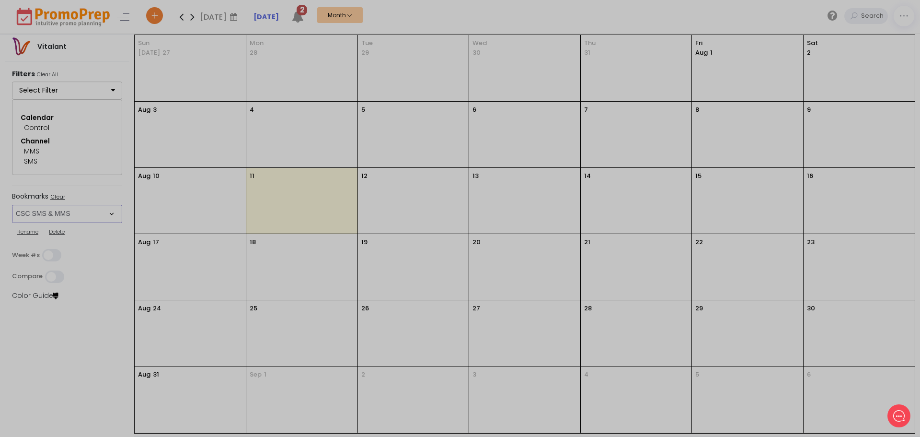
scroll to position [0, 0]
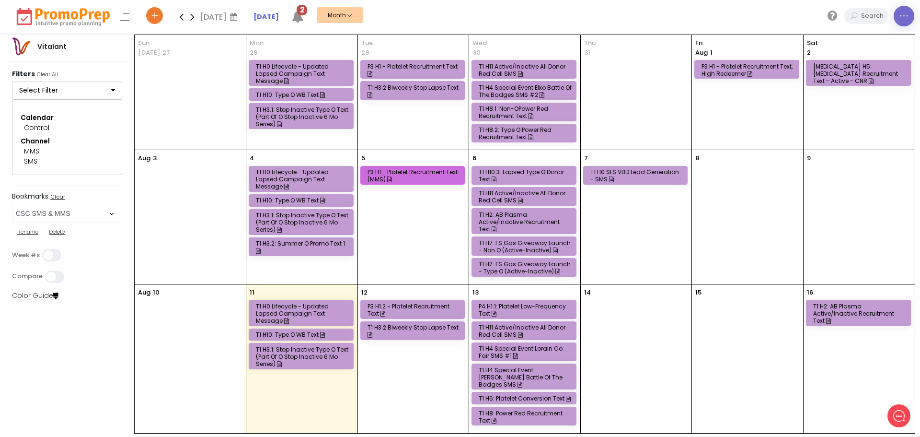
click at [902, 16] on icon at bounding box center [904, 16] width 10 height 0
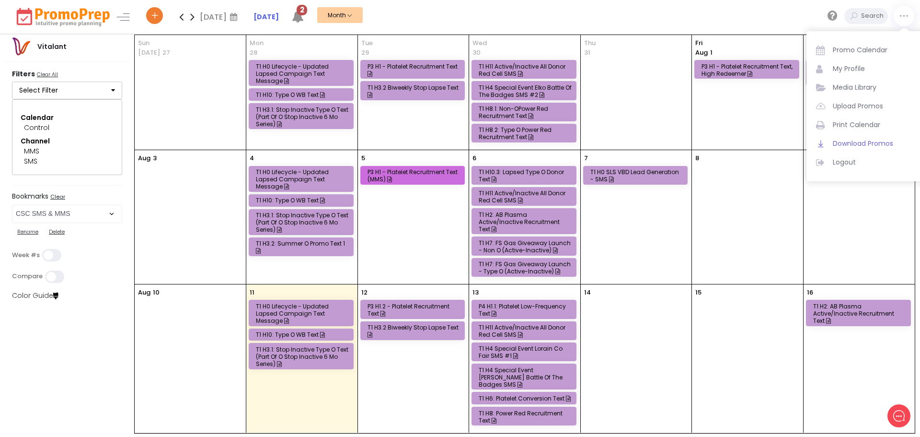
click at [838, 141] on span "Download Promos" at bounding box center [873, 143] width 81 height 10
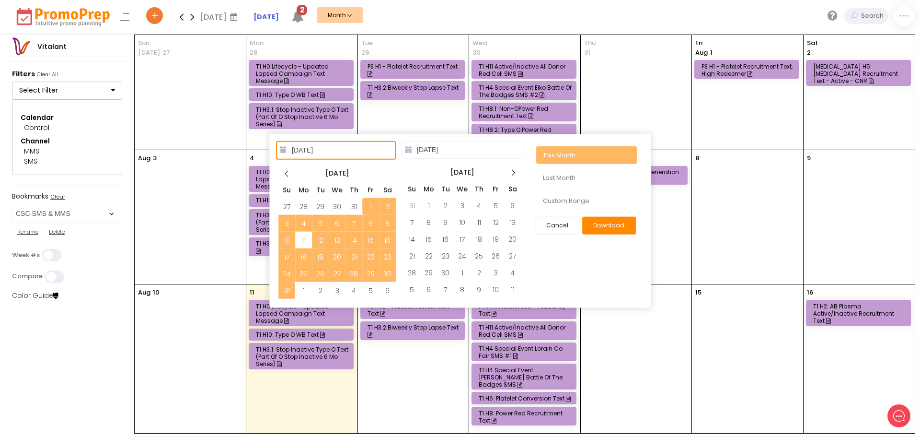
type input "07/01/2025"
type input "07/31/2025"
type input "08/01/2025"
type input "08/31/2025"
type input "07/01/2025"
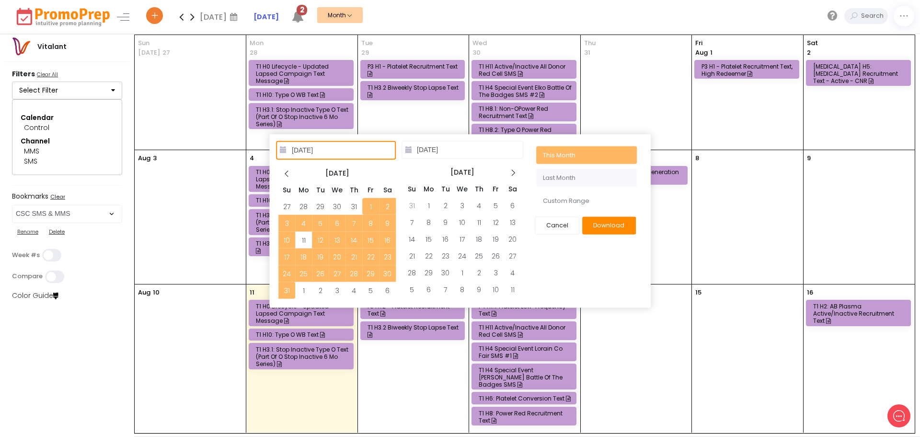
type input "07/31/2025"
type input "08/01/2025"
type input "08/31/2025"
type input "07/01/2025"
type input "07/31/2025"
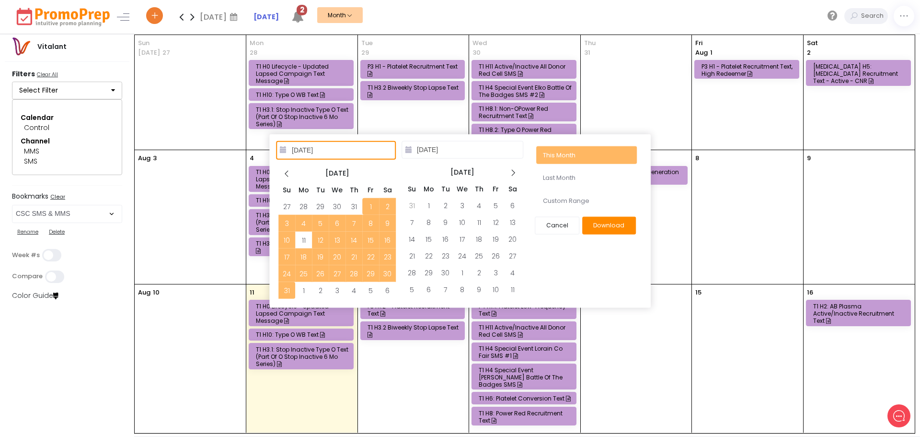
type input "08/01/2025"
type input "08/31/2025"
click at [622, 231] on button "Download" at bounding box center [609, 226] width 54 height 18
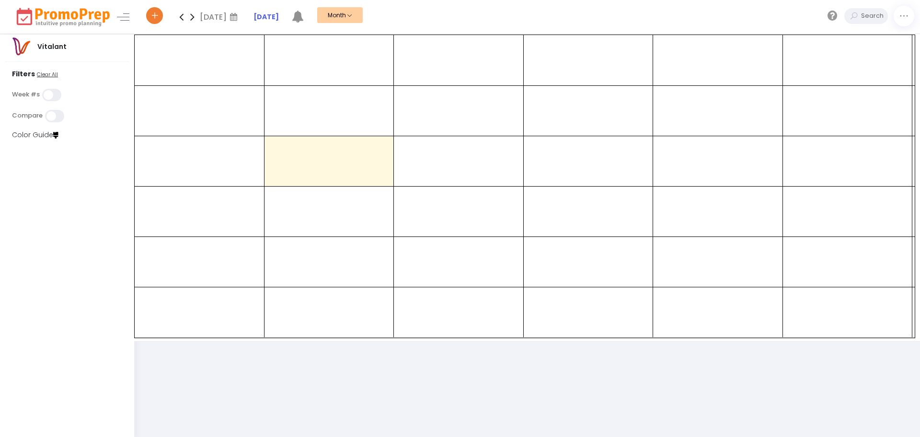
select select "266"
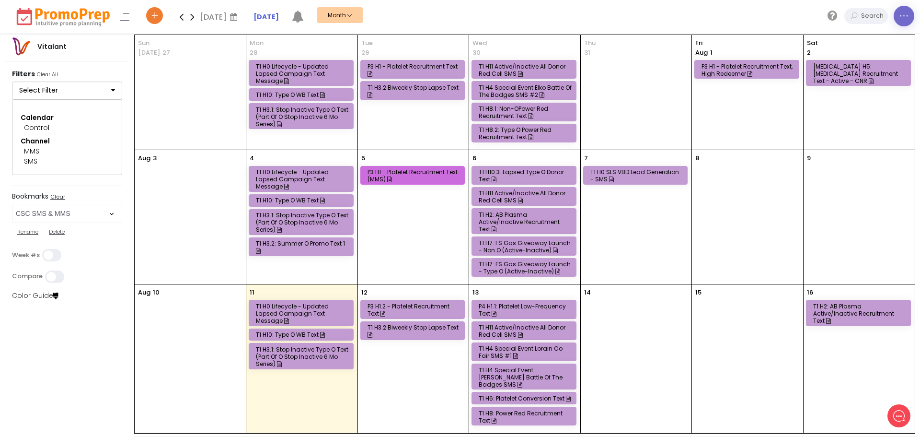
click at [901, 16] on icon at bounding box center [904, 16] width 10 height 0
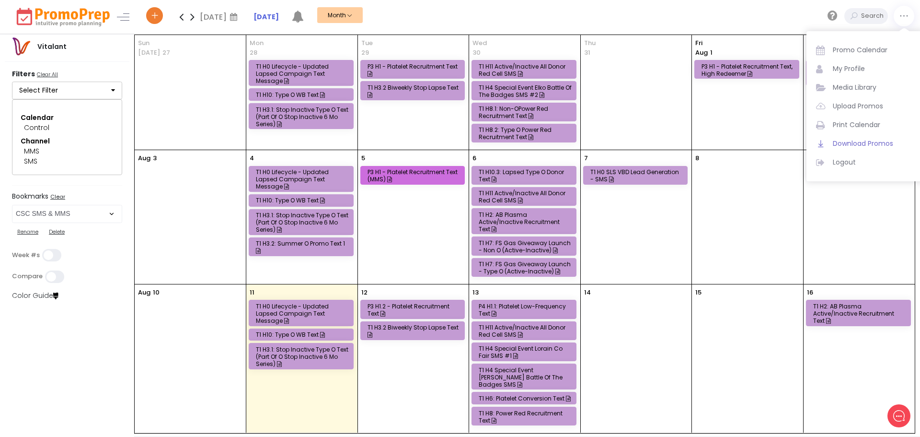
click at [848, 138] on link "Download Promos" at bounding box center [865, 143] width 98 height 19
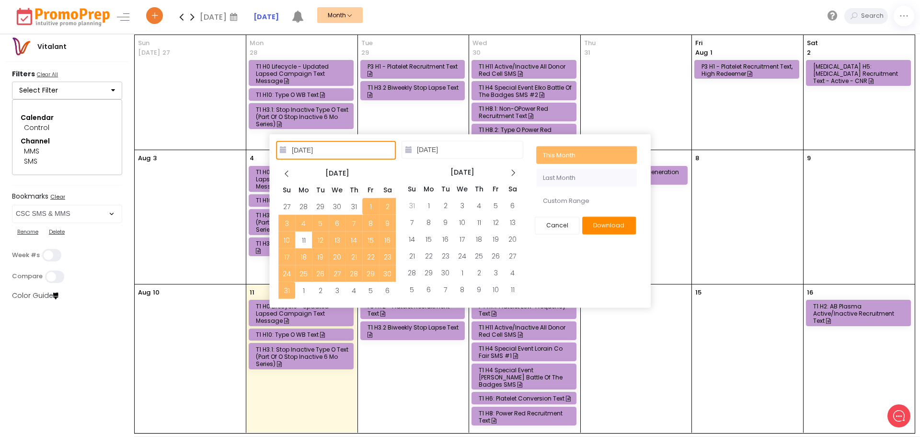
type input "07/01/2025"
type input "07/31/2025"
type input "08/01/2025"
type input "08/31/2025"
type input "08/17/2025"
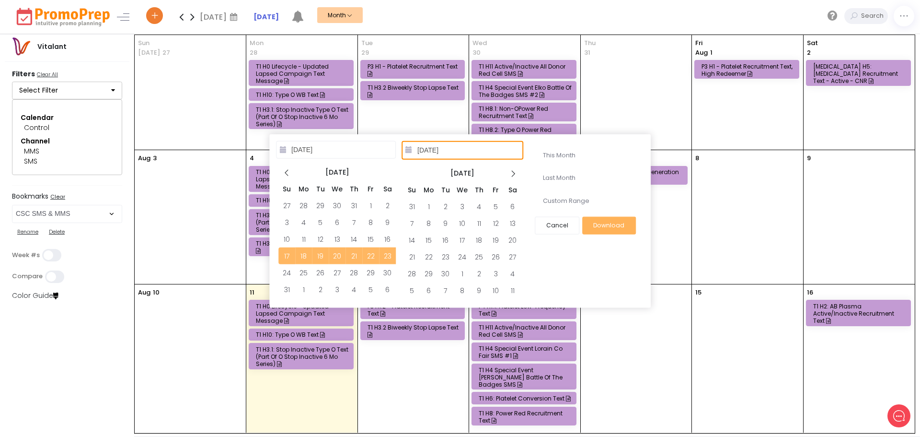
type input "08/23/2025"
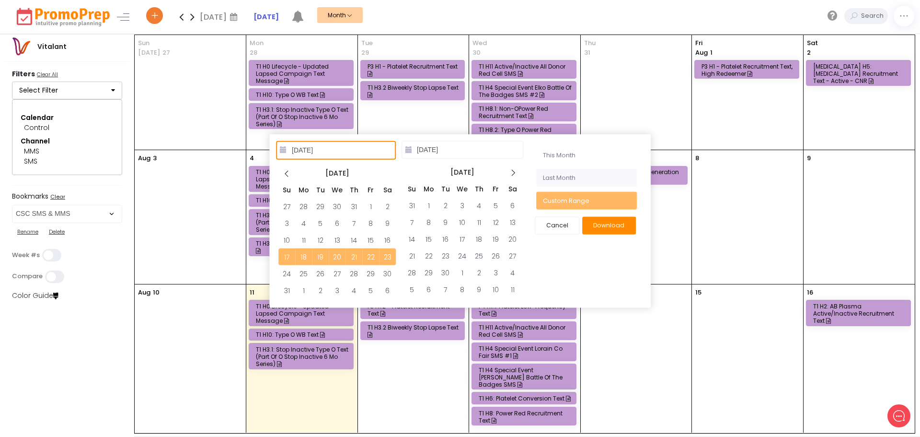
type input "07/01/2025"
type input "07/31/2025"
type input "08/17/2025"
type input "08/23/2025"
click at [601, 227] on button "Download" at bounding box center [609, 226] width 54 height 18
